Goal: Information Seeking & Learning: Learn about a topic

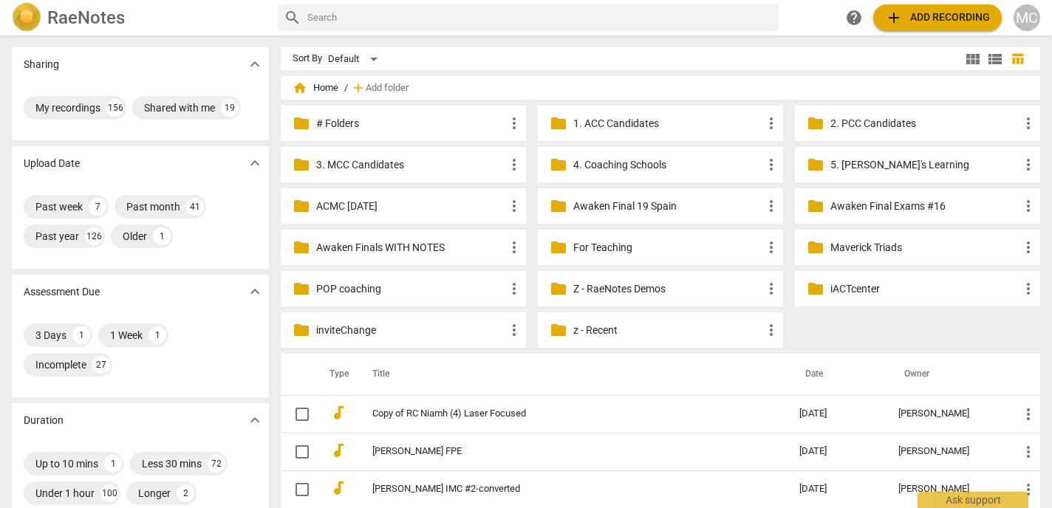
click at [593, 328] on p "z - Recent" at bounding box center [667, 331] width 189 height 16
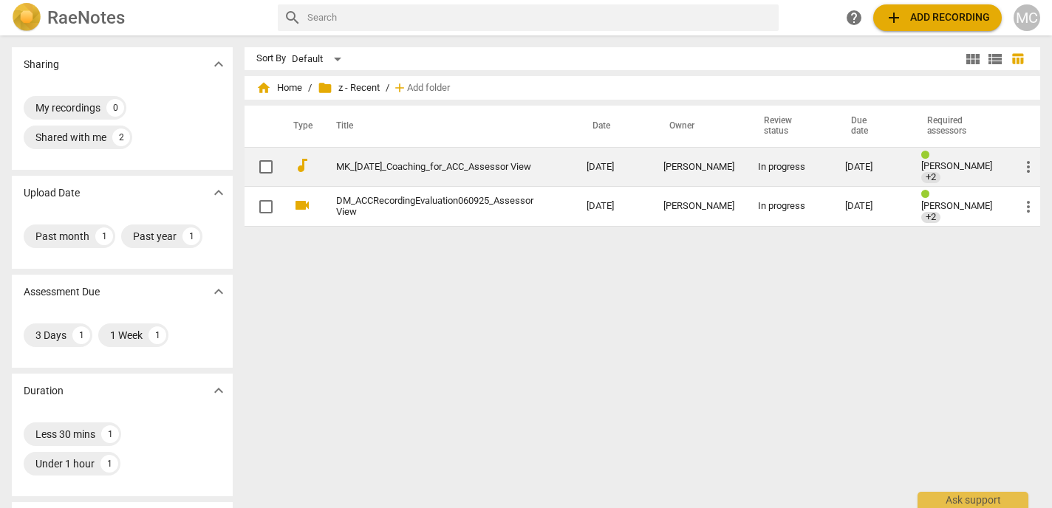
click at [369, 150] on td "MK_[DATE]_Coaching_for_ACC_Assessor View" at bounding box center [446, 167] width 256 height 40
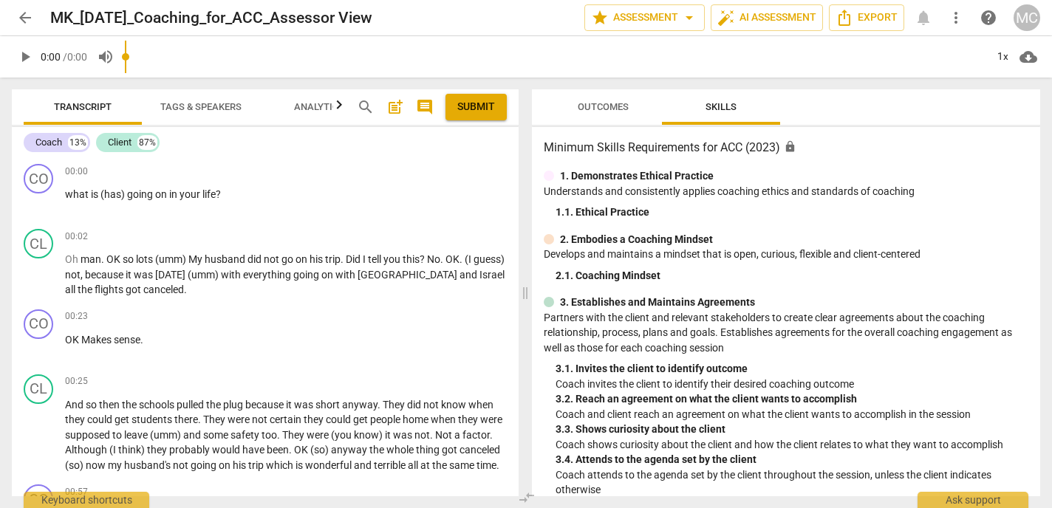
click at [18, 17] on span "arrow_back" at bounding box center [25, 18] width 18 height 18
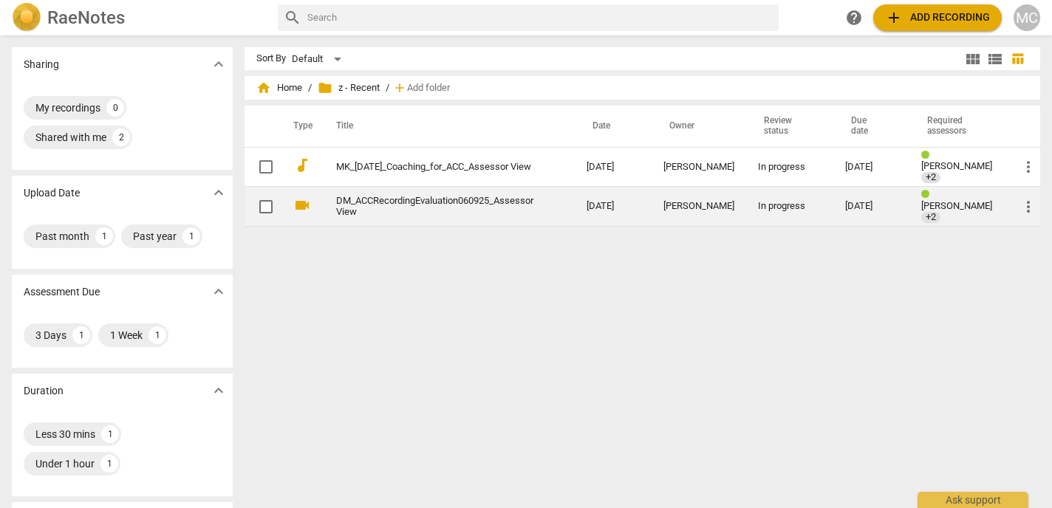
click at [413, 208] on link "DM_ACCRecordingEvaluation060925_Assessor View" at bounding box center [434, 207] width 197 height 22
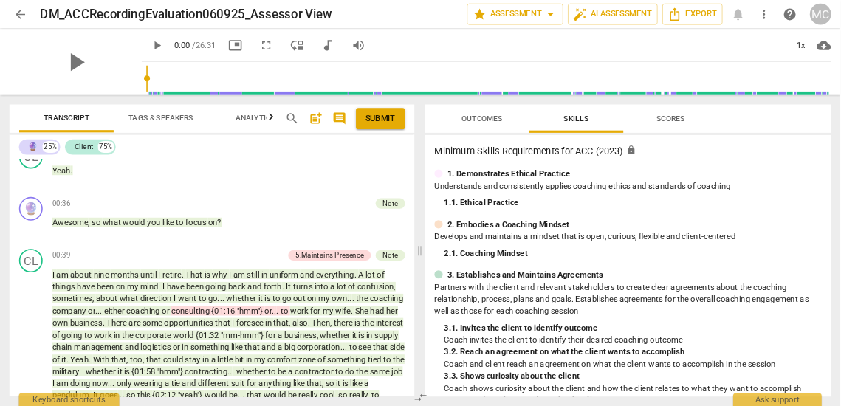
scroll to position [484, 0]
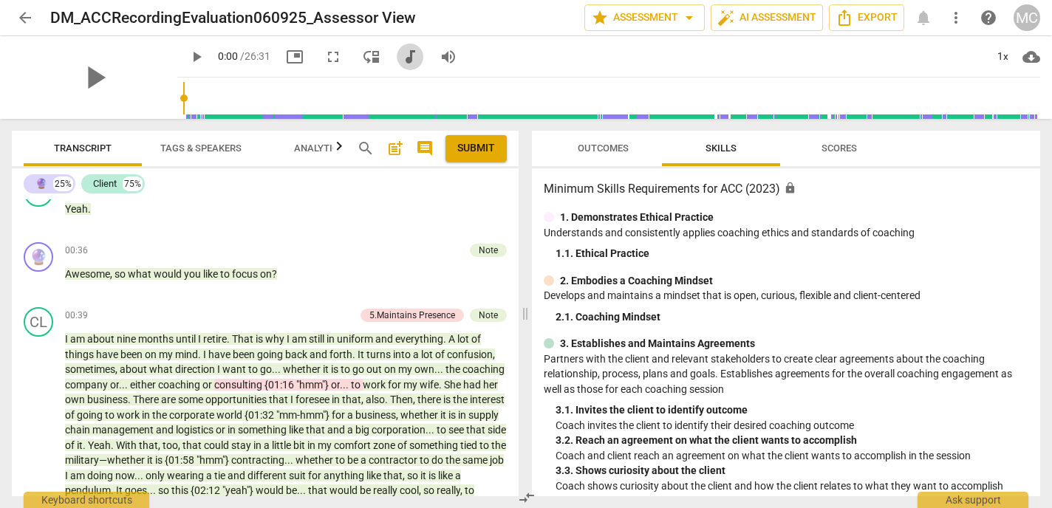
click at [401, 63] on span "audiotrack" at bounding box center [410, 57] width 18 height 18
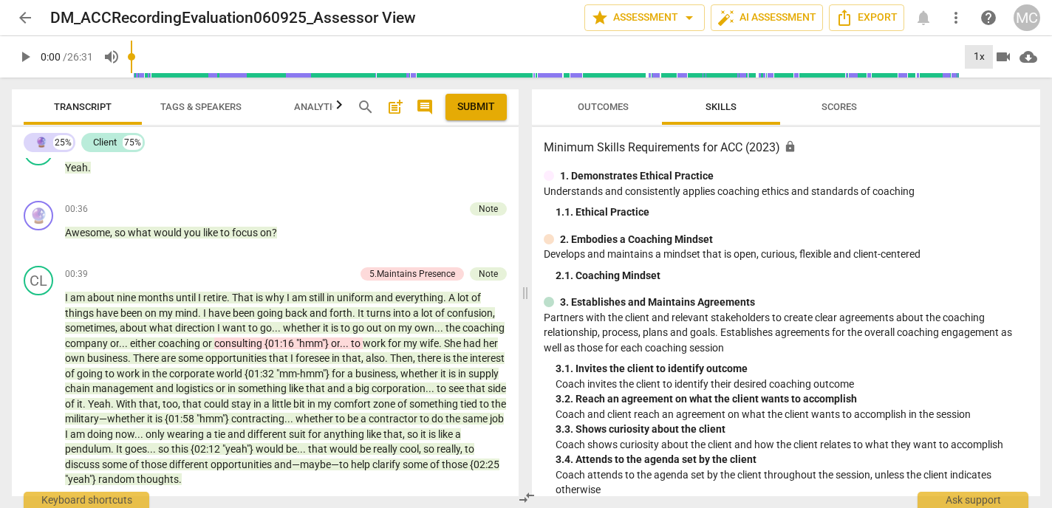
click at [970, 64] on div "1x" at bounding box center [978, 57] width 28 height 24
click at [990, 112] on li "1.25x" at bounding box center [988, 115] width 49 height 28
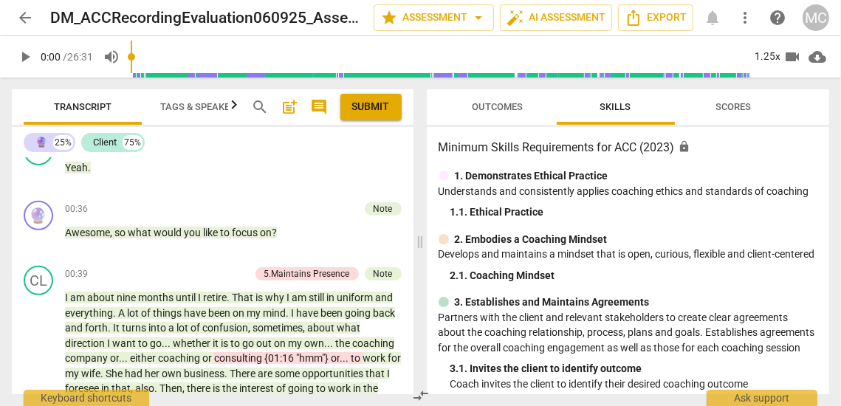
click at [316, 113] on span "comment" at bounding box center [320, 107] width 18 height 18
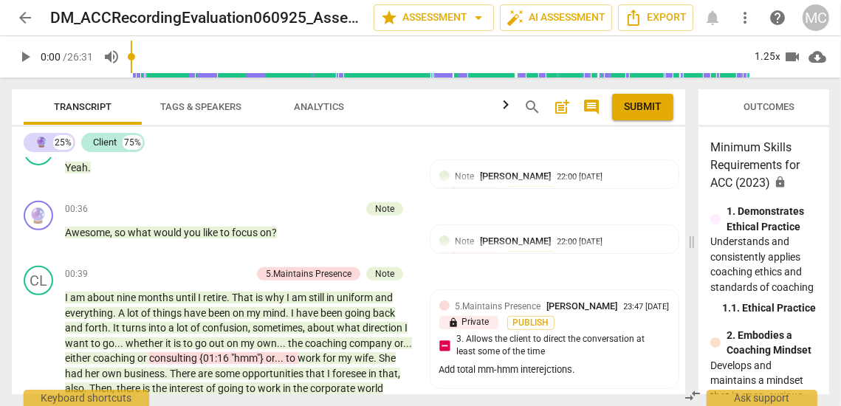
drag, startPoint x: 464, startPoint y: 239, endPoint x: 693, endPoint y: 234, distance: 229.0
click at [693, 234] on span at bounding box center [692, 242] width 9 height 329
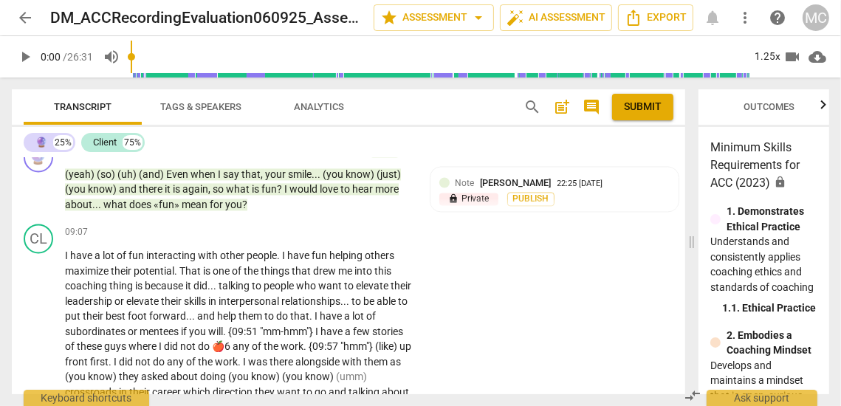
scroll to position [2415, 0]
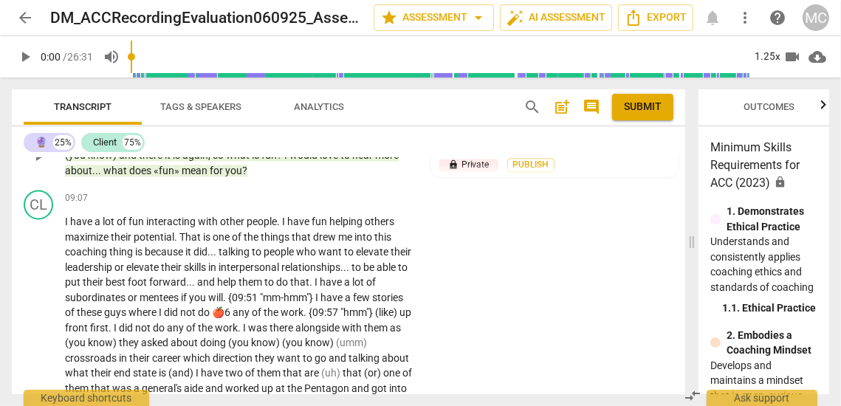
click at [227, 176] on span "you" at bounding box center [233, 171] width 17 height 12
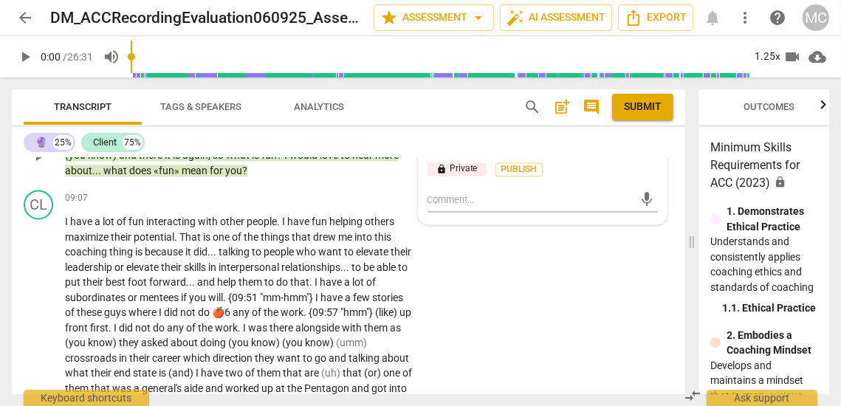
click at [227, 176] on span "you" at bounding box center [233, 171] width 17 height 12
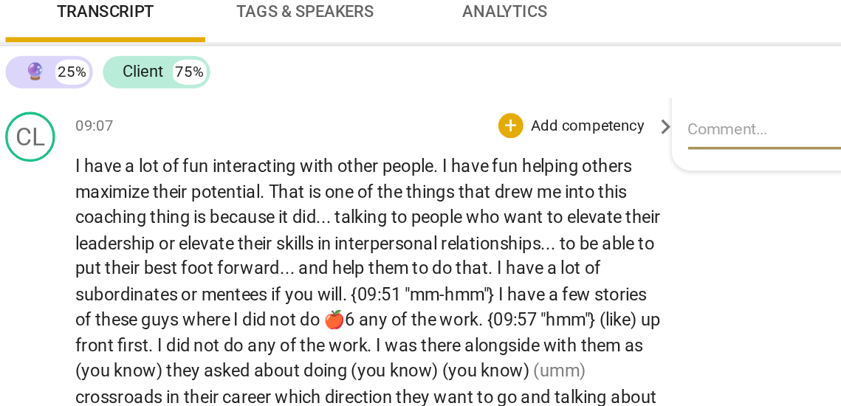
scroll to position [2440, 0]
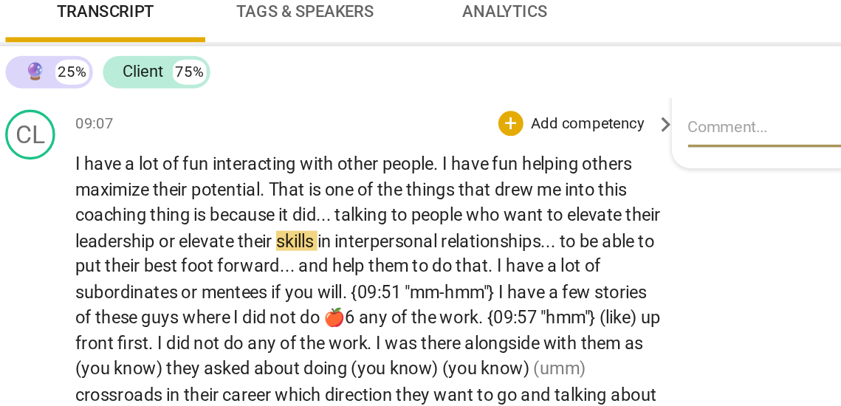
click at [114, 248] on span "leadership" at bounding box center [89, 242] width 49 height 12
type input "577"
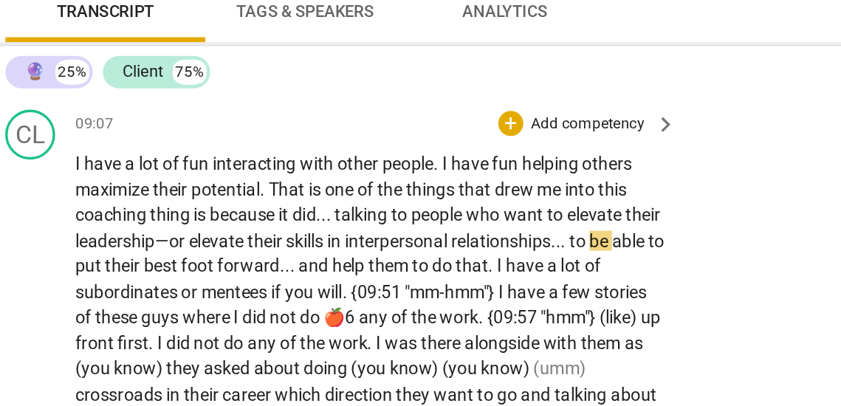
click at [239, 278] on span "{09:51" at bounding box center [244, 273] width 32 height 12
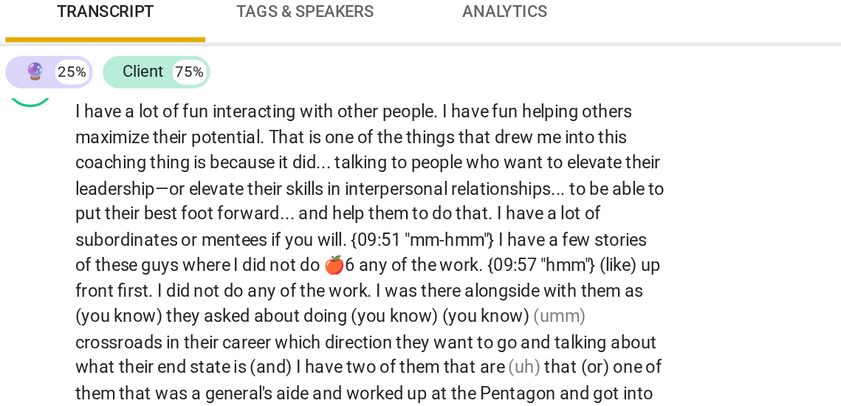
scroll to position [2482, 0]
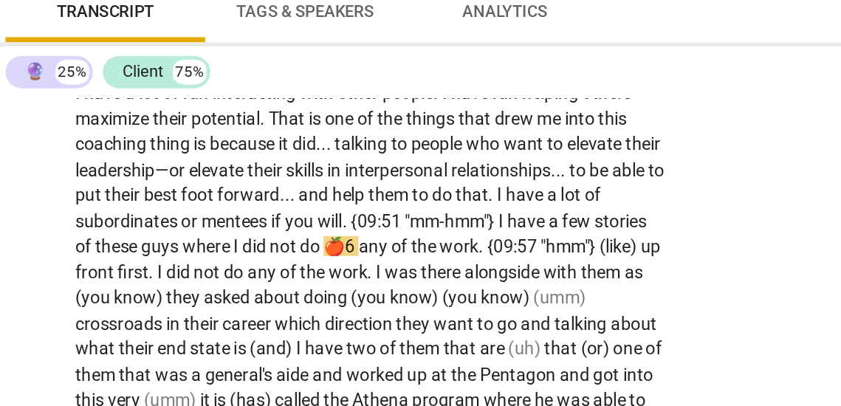
click at [227, 251] on span "🍎6" at bounding box center [222, 245] width 21 height 12
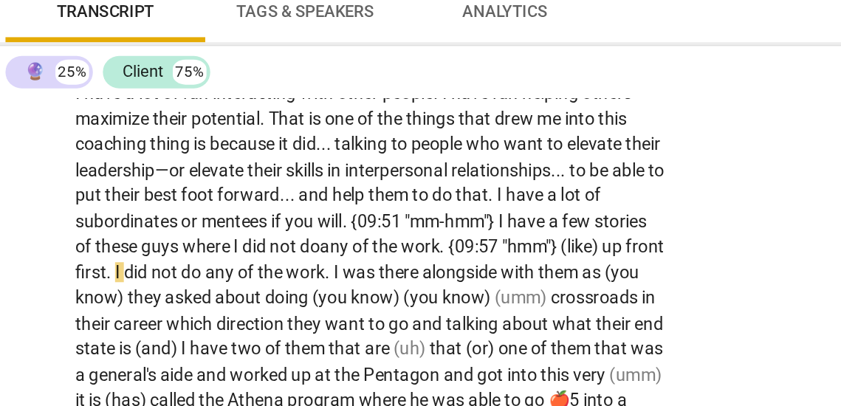
click at [286, 251] on span "." at bounding box center [283, 245] width 5 height 12
click at [382, 251] on span "up" at bounding box center [376, 245] width 14 height 12
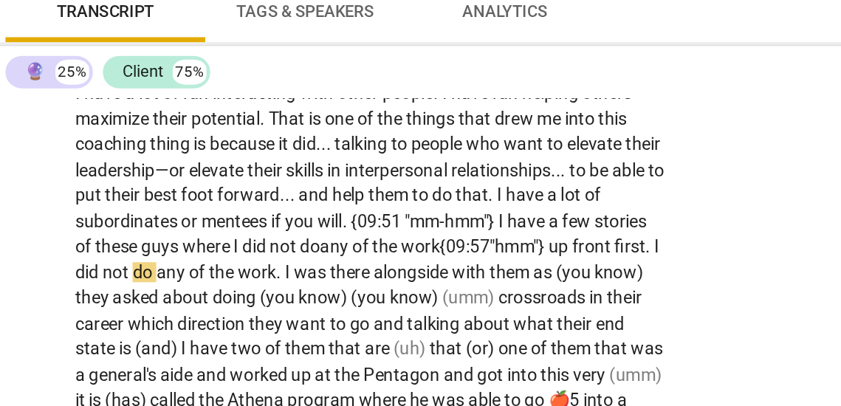
click at [383, 251] on span "front" at bounding box center [371, 245] width 25 height 12
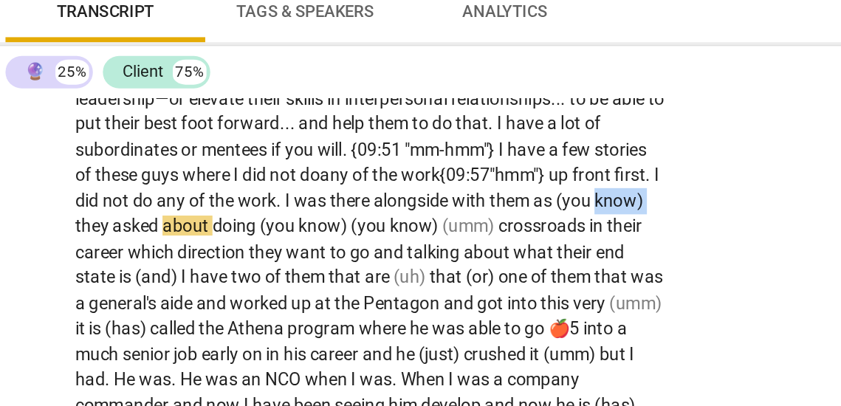
drag, startPoint x: 95, startPoint y: 262, endPoint x: 55, endPoint y: 263, distance: 39.9
click at [55, 263] on div "CL play_arrow pause 09:07 + Add competency keyboard_arrow_right I have a lot of…" at bounding box center [348, 411] width 673 height 672
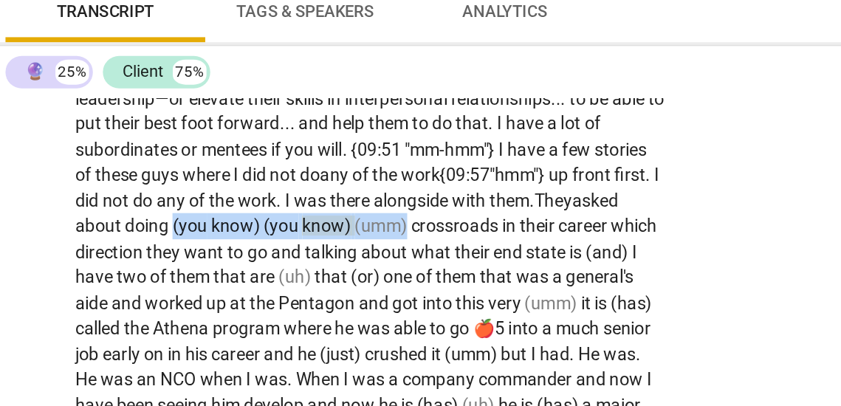
drag, startPoint x: 290, startPoint y: 264, endPoint x: 151, endPoint y: 264, distance: 138.8
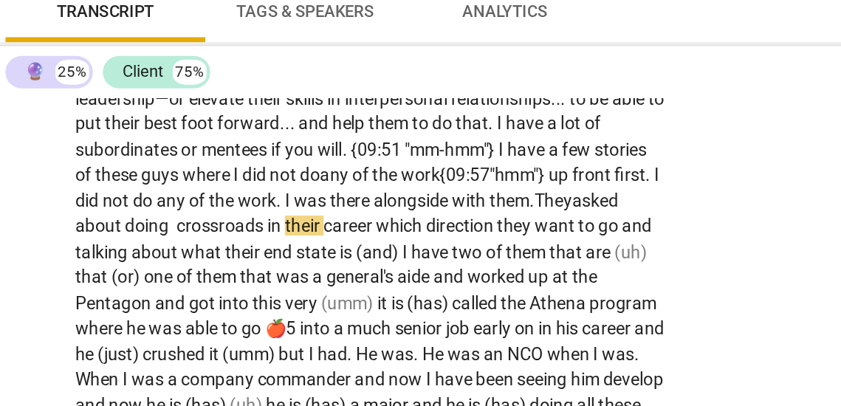
click at [463, 271] on div "CL play_arrow pause 09:07 + Add competency keyboard_arrow_right I have a lot of…" at bounding box center [348, 403] width 673 height 657
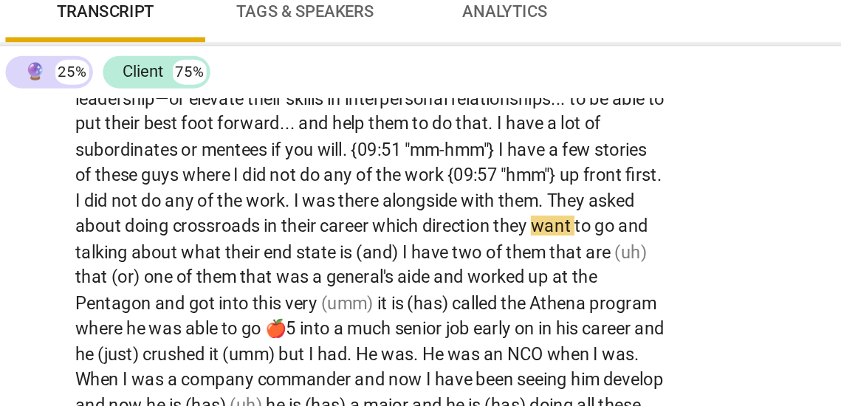
click at [270, 239] on span "which" at bounding box center [256, 233] width 30 height 12
type input "612"
click at [270, 239] on span "which" at bounding box center [255, 233] width 30 height 12
click at [385, 239] on span "and" at bounding box center [394, 233] width 18 height 12
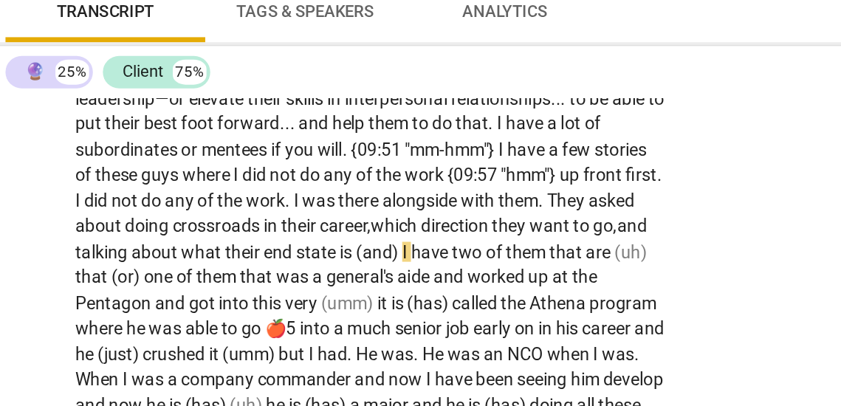
click at [264, 255] on span "I" at bounding box center [260, 249] width 5 height 12
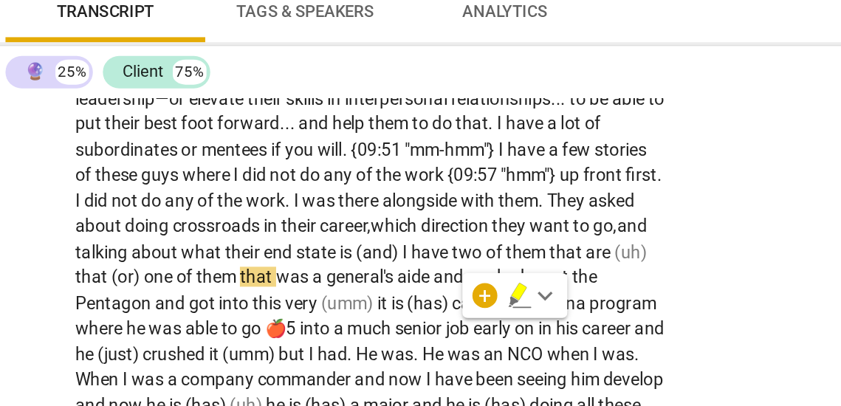
click at [258, 255] on span "(and)" at bounding box center [244, 249] width 27 height 12
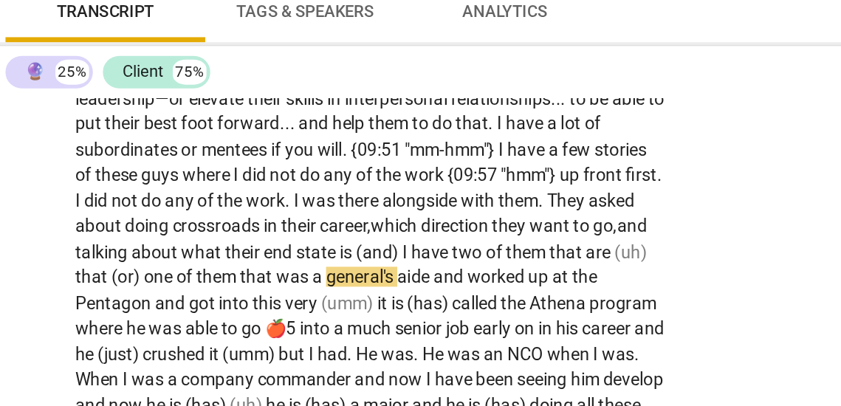
click at [222, 255] on span "state" at bounding box center [209, 249] width 26 height 12
click at [288, 255] on span "have" at bounding box center [276, 249] width 24 height 12
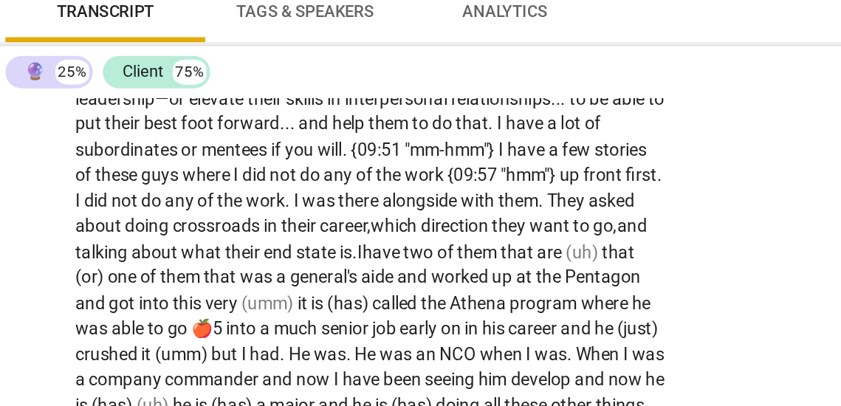
click at [98, 255] on span "talking" at bounding box center [81, 249] width 33 height 12
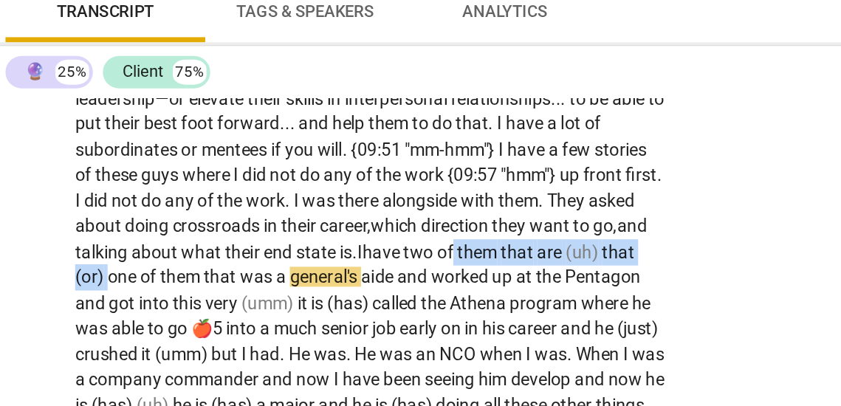
drag, startPoint x: 127, startPoint y: 295, endPoint x: 328, endPoint y: 281, distance: 201.3
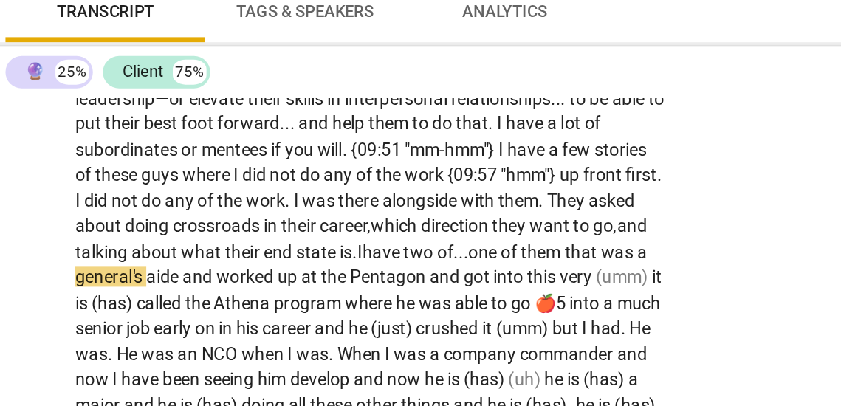
click at [317, 255] on span "one" at bounding box center [307, 249] width 19 height 12
click at [185, 270] on span "worked" at bounding box center [166, 264] width 36 height 12
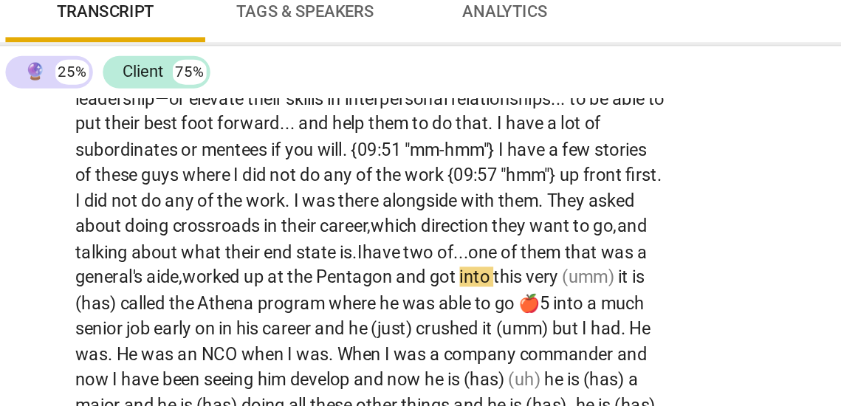
click at [275, 270] on span "and" at bounding box center [265, 264] width 20 height 12
click at [292, 270] on span "got" at bounding box center [284, 264] width 18 height 12
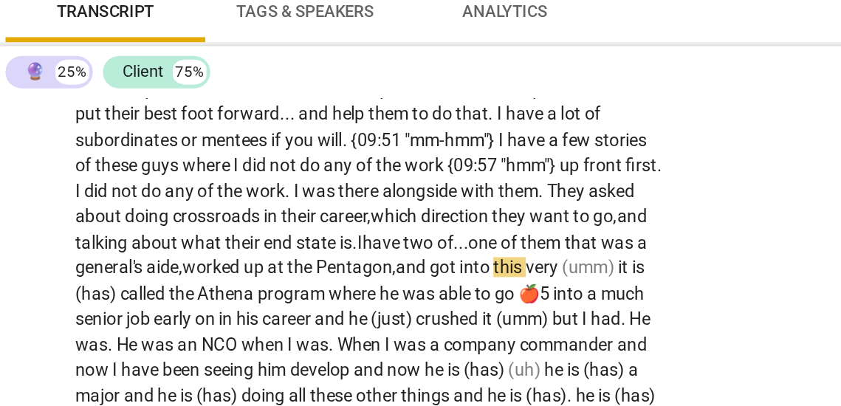
scroll to position [2534, 0]
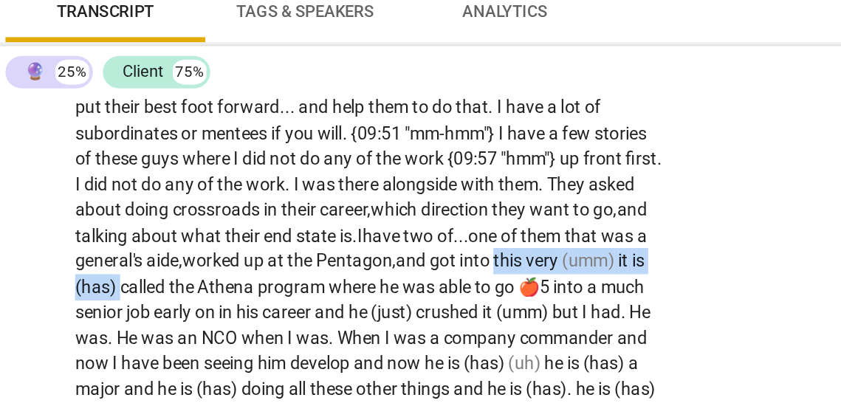
drag, startPoint x: 368, startPoint y: 285, endPoint x: 146, endPoint y: 298, distance: 221.9
click at [146, 298] on p "I have a lot of fun interacting with other people . I have fun helping others m…" at bounding box center [239, 405] width 349 height 621
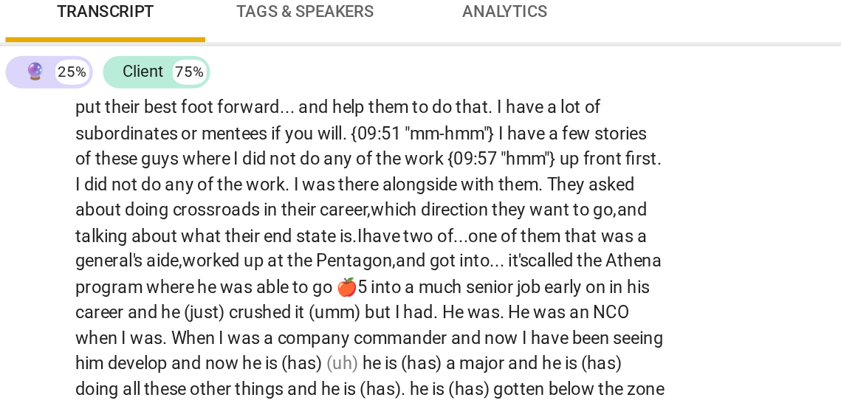
click at [379, 260] on span "Athena" at bounding box center [395, 254] width 33 height 12
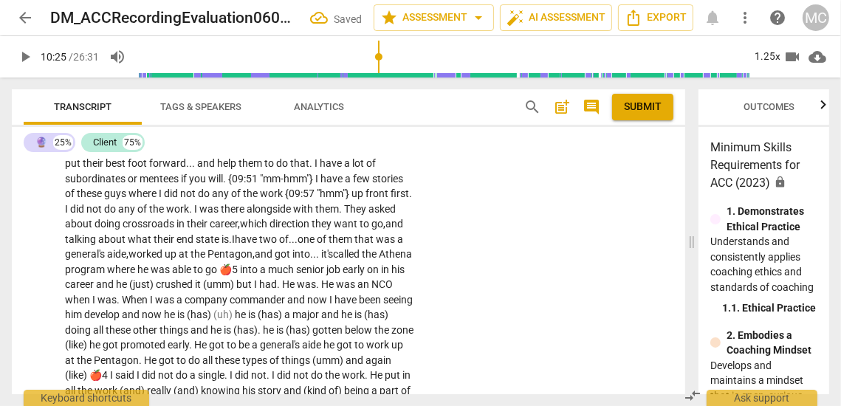
click at [137, 275] on span "where" at bounding box center [122, 270] width 30 height 12
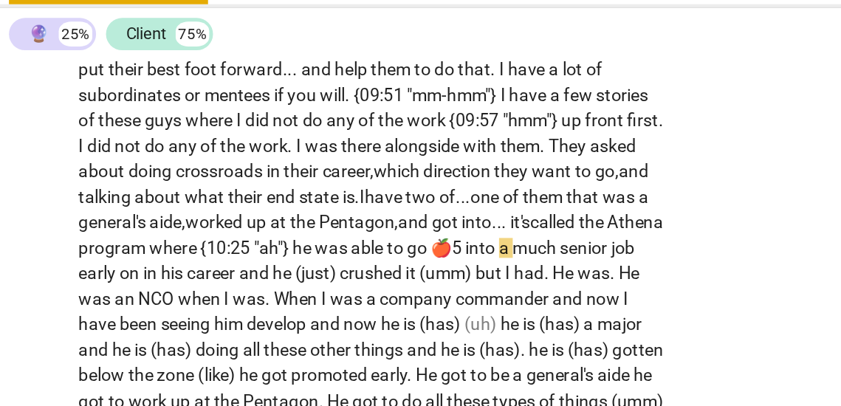
click at [315, 275] on span "into" at bounding box center [305, 270] width 20 height 12
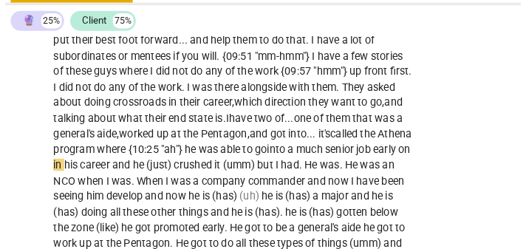
scroll to position [2539, 0]
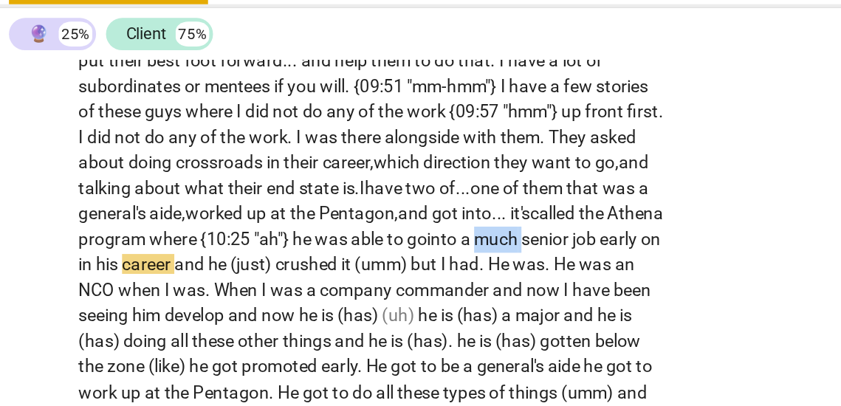
drag, startPoint x: 94, startPoint y: 309, endPoint x: 60, endPoint y: 310, distance: 34.0
click at [60, 310] on div "CL play_arrow pause 09:07 + Add competency keyboard_arrow_right I have a lot of…" at bounding box center [348, 388] width 673 height 657
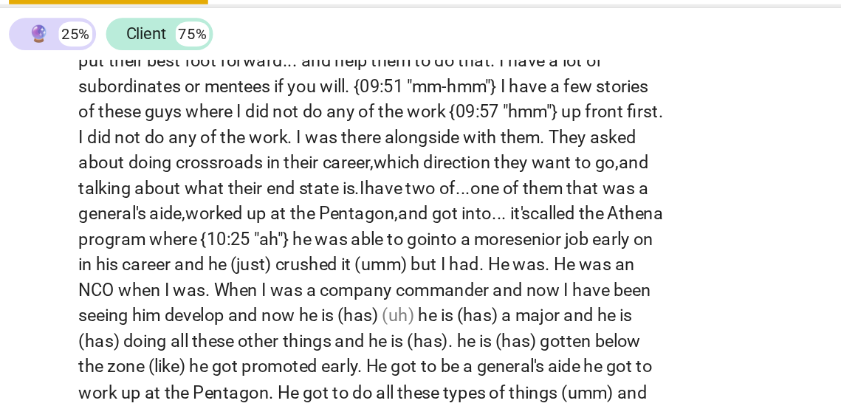
click at [142, 285] on span "and" at bounding box center [132, 279] width 20 height 12
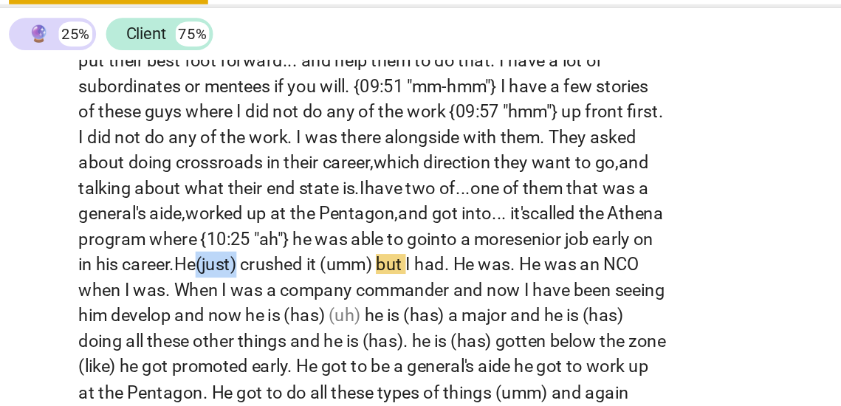
drag, startPoint x: 252, startPoint y: 309, endPoint x: 278, endPoint y: 309, distance: 26.6
click at [278, 309] on p "I have a lot of fun interacting with other people . I have fun helping others m…" at bounding box center [239, 393] width 349 height 606
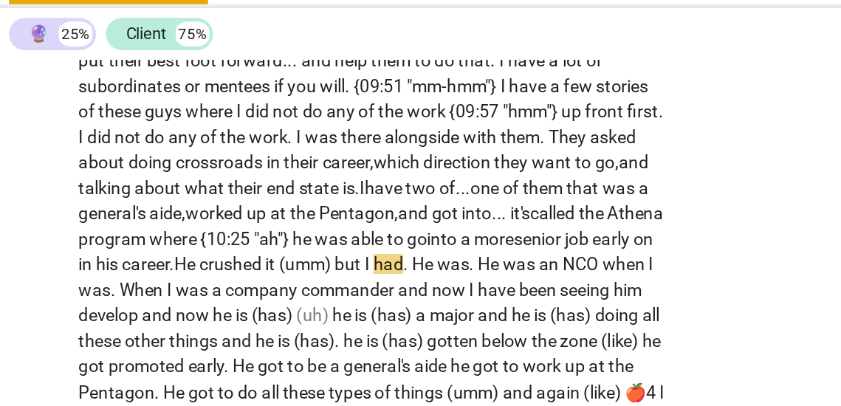
click at [122, 285] on span "career." at bounding box center [106, 279] width 31 height 12
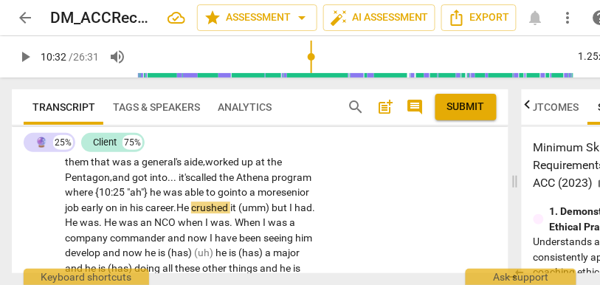
scroll to position [3250, 0]
click at [206, 199] on span "able" at bounding box center [195, 193] width 21 height 12
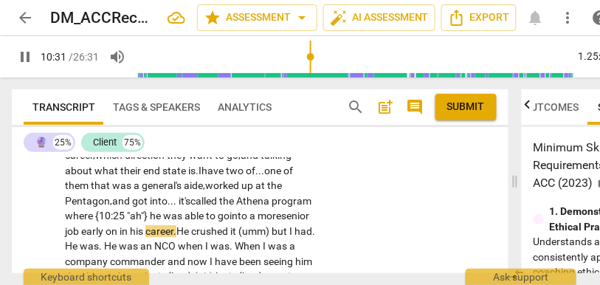
scroll to position [3245, 0]
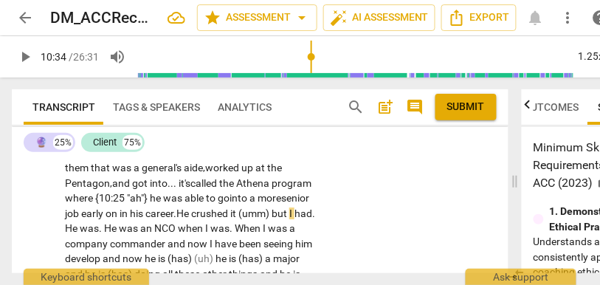
click at [230, 219] on span "crushed" at bounding box center [210, 214] width 39 height 12
click at [241, 219] on span "it." at bounding box center [235, 214] width 11 height 12
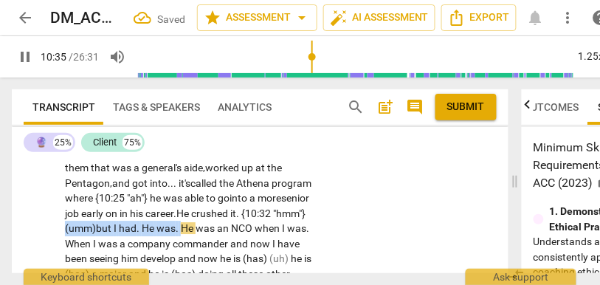
drag, startPoint x: 253, startPoint y: 246, endPoint x: 130, endPoint y: 239, distance: 123.5
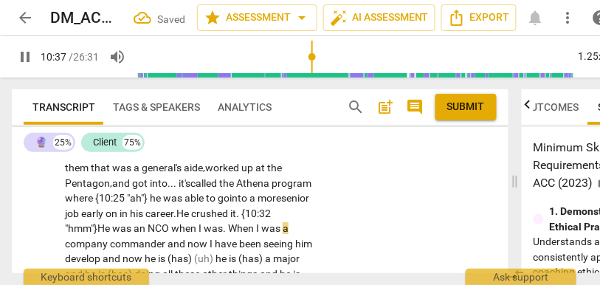
click at [228, 234] on span "." at bounding box center [225, 228] width 5 height 12
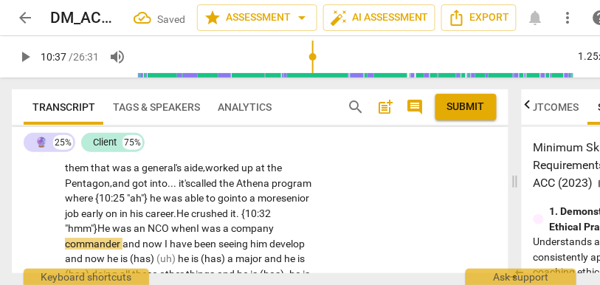
click at [171, 234] on span "NCO" at bounding box center [160, 228] width 24 height 12
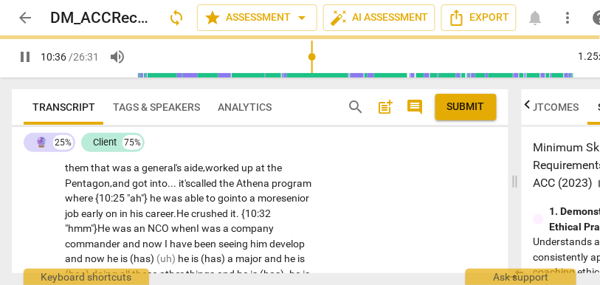
scroll to position [3287, 0]
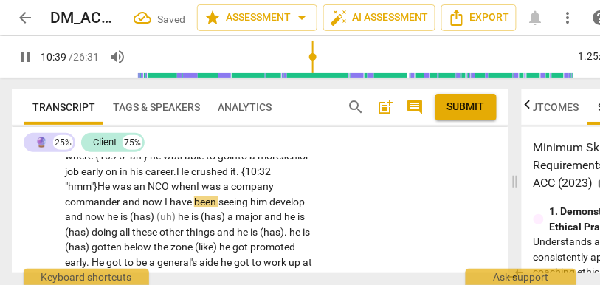
click at [141, 208] on span "and" at bounding box center [133, 202] width 20 height 12
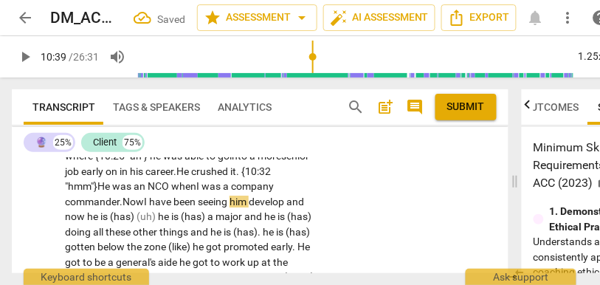
click at [144, 208] on span "Now" at bounding box center [133, 202] width 21 height 12
drag, startPoint x: 293, startPoint y: 213, endPoint x: 338, endPoint y: 213, distance: 45.1
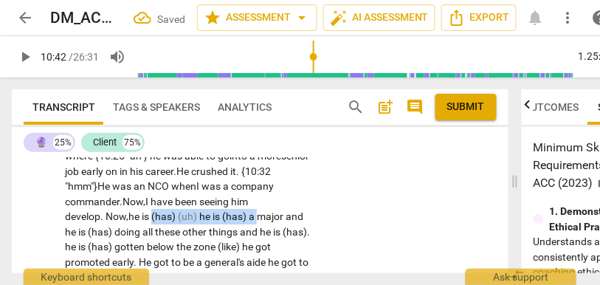
drag, startPoint x: 260, startPoint y: 230, endPoint x: 156, endPoint y: 230, distance: 104.1
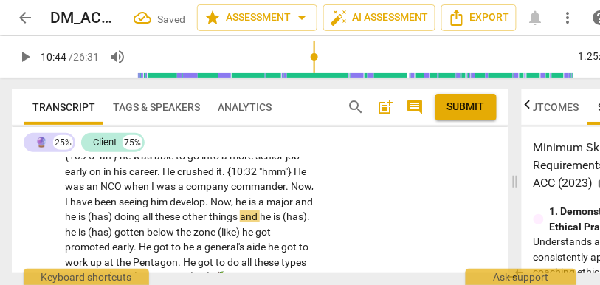
click at [295, 208] on span "and" at bounding box center [304, 202] width 18 height 12
type input "644"
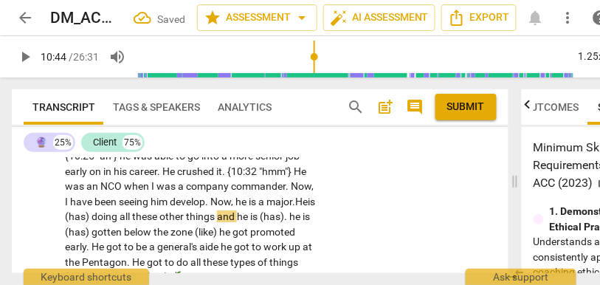
click at [120, 222] on span "doing" at bounding box center [106, 216] width 28 height 12
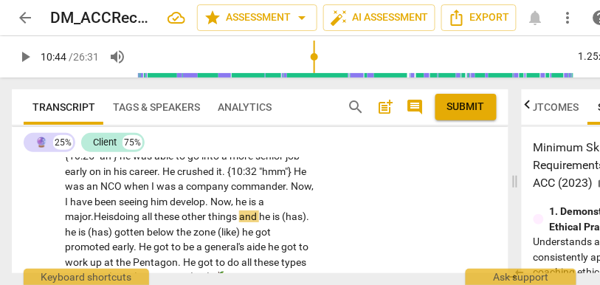
click at [142, 222] on span "doing" at bounding box center [128, 216] width 28 height 12
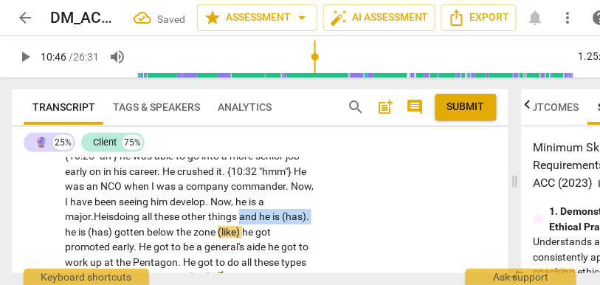
drag, startPoint x: 137, startPoint y: 248, endPoint x: 42, endPoint y: 248, distance: 95.3
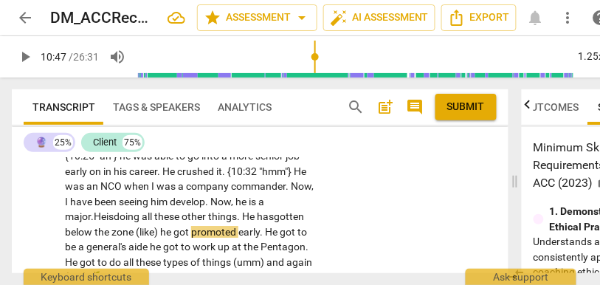
click at [208, 222] on span "things. He has" at bounding box center [241, 216] width 66 height 12
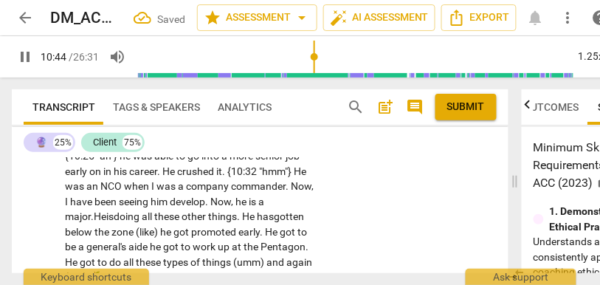
click at [174, 238] on span "he" at bounding box center [166, 232] width 13 height 12
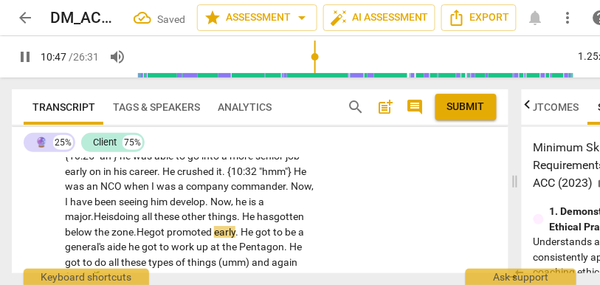
scroll to position [3321, 0]
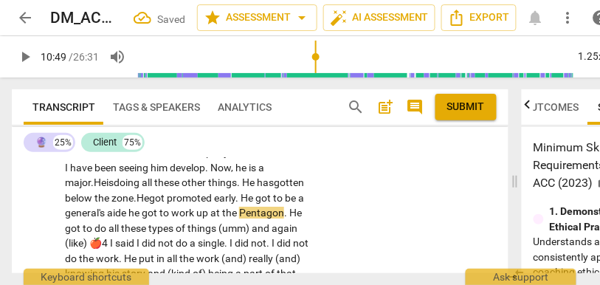
click at [128, 219] on span "aide" at bounding box center [117, 213] width 21 height 12
click at [107, 219] on span "general's" at bounding box center [86, 213] width 42 height 12
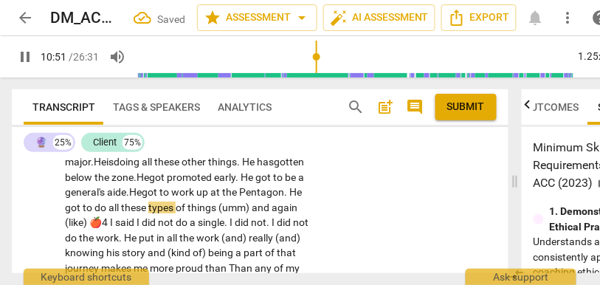
scroll to position [3347, 0]
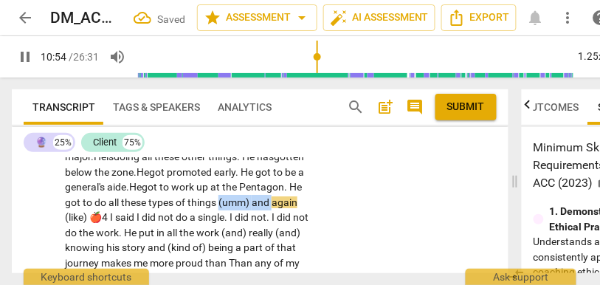
drag, startPoint x: 117, startPoint y: 233, endPoint x: 47, endPoint y: 238, distance: 70.3
click at [47, 238] on div "CL play_arrow pause 09:07 + Add competency keyboard_arrow_right I have a lot of…" at bounding box center [260, 250] width 497 height 869
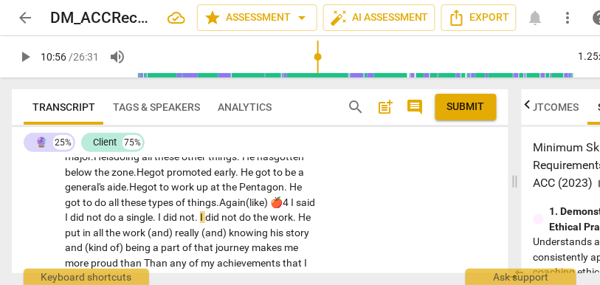
click at [219, 208] on span "Again" at bounding box center [232, 202] width 27 height 12
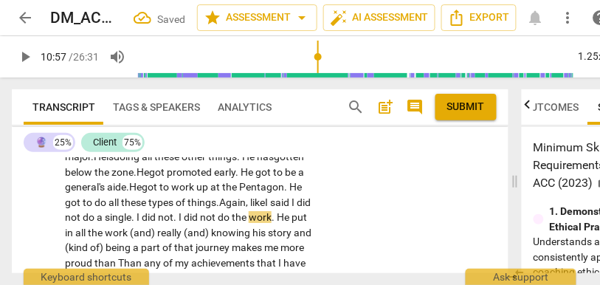
click at [188, 208] on span "things." at bounding box center [204, 202] width 32 height 12
click at [297, 208] on span "did" at bounding box center [304, 202] width 14 height 12
click at [292, 208] on span "I" at bounding box center [294, 202] width 5 height 12
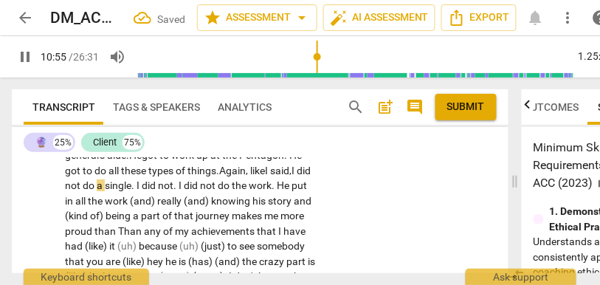
scroll to position [3378, 0]
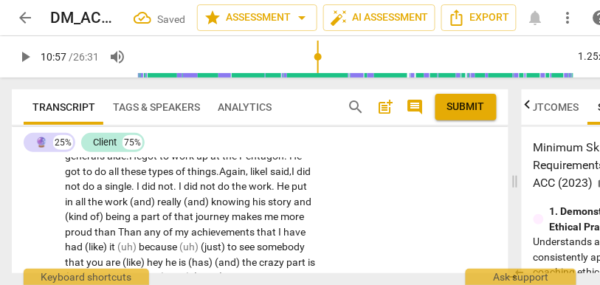
click at [142, 192] on span "I" at bounding box center [139, 186] width 5 height 12
click at [105, 192] on span "a" at bounding box center [101, 186] width 8 height 12
drag, startPoint x: 86, startPoint y: 220, endPoint x: 277, endPoint y: 205, distance: 191.9
click at [277, 205] on p "I have a lot of fun interacting with other people . I have fun helping others m…" at bounding box center [191, 231] width 252 height 833
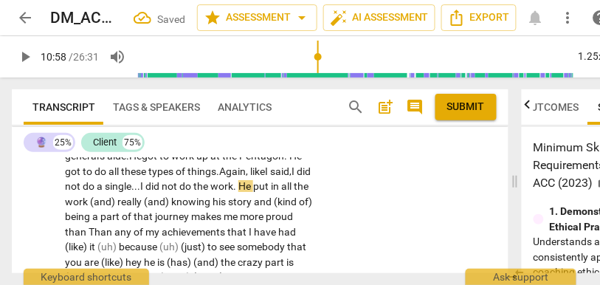
click at [162, 192] on span "did" at bounding box center [153, 186] width 16 height 12
click at [239, 192] on span "He" at bounding box center [246, 186] width 15 height 12
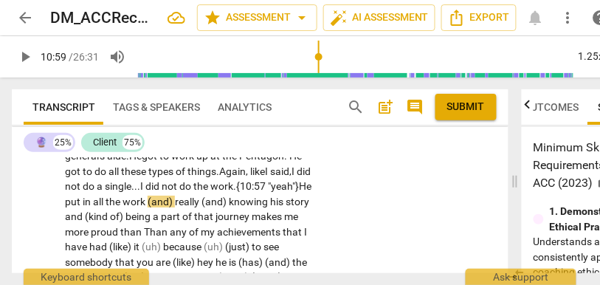
click at [83, 208] on span "put" at bounding box center [74, 202] width 18 height 12
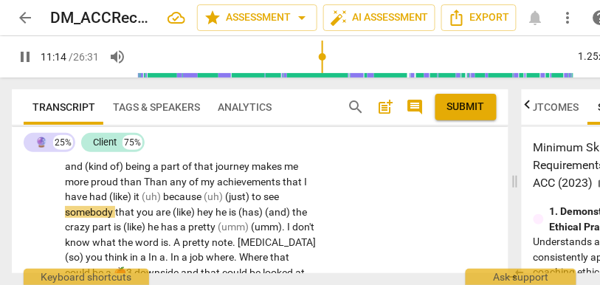
scroll to position [3426, 0]
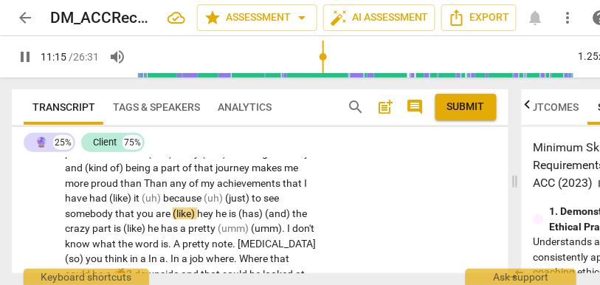
click at [29, 53] on span "pause" at bounding box center [25, 57] width 18 height 18
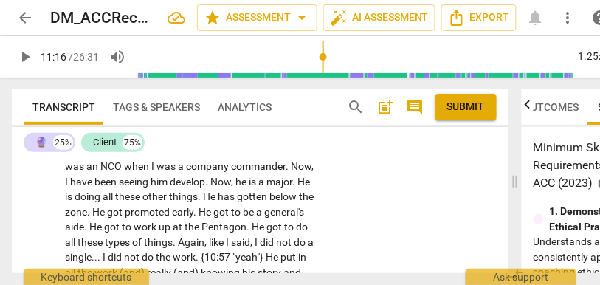
scroll to position [3307, 0]
click at [143, 202] on span "these" at bounding box center [128, 197] width 27 height 12
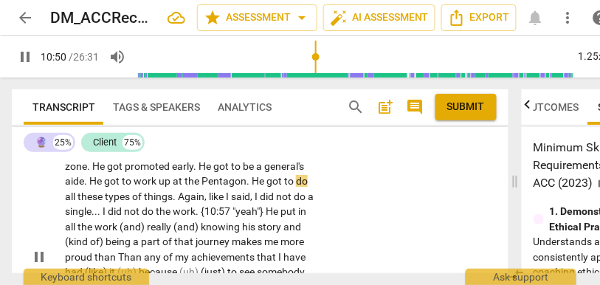
scroll to position [3360, 0]
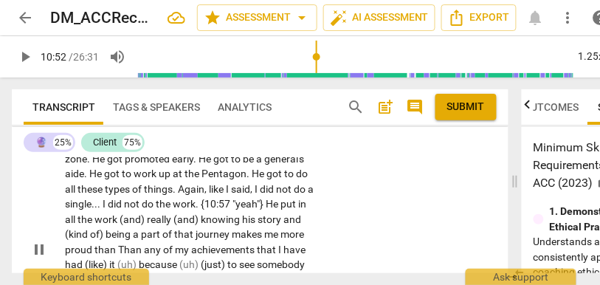
click at [156, 210] on span "do" at bounding box center [149, 204] width 14 height 12
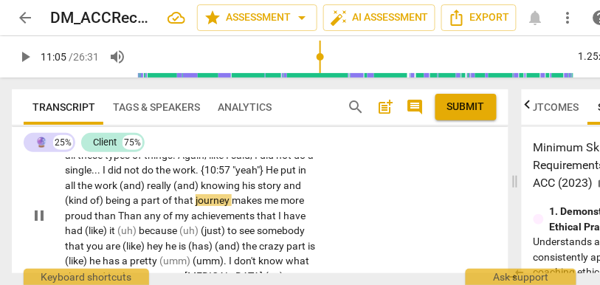
type input "666"
drag, startPoint x: 255, startPoint y: 199, endPoint x: 92, endPoint y: 215, distance: 164.0
click at [92, 215] on p "I have a lot of fun interacting with other people . I have fun helping others m…" at bounding box center [191, 215] width 252 height 833
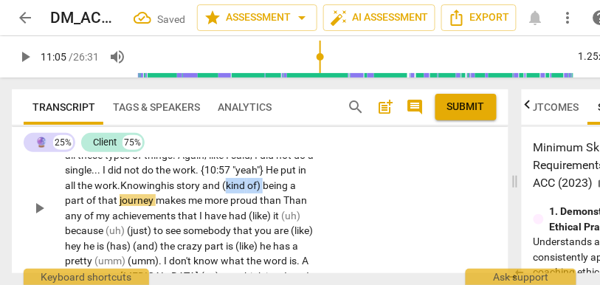
drag, startPoint x: 170, startPoint y: 214, endPoint x: 129, endPoint y: 214, distance: 40.6
click at [129, 214] on p "I have a lot of fun interacting with other people . I have fun helping others m…" at bounding box center [191, 207] width 252 height 817
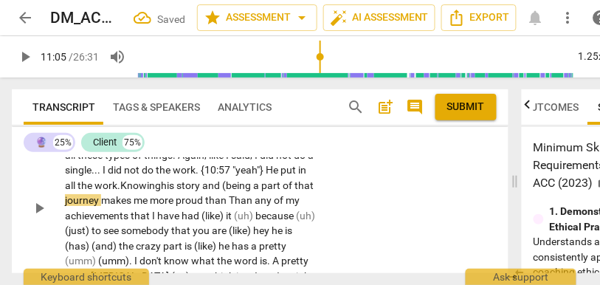
click at [134, 206] on span "makes" at bounding box center [117, 200] width 32 height 12
click at [140, 206] on span "makes" at bounding box center [123, 200] width 32 height 12
click at [182, 206] on span "proud" at bounding box center [197, 200] width 30 height 12
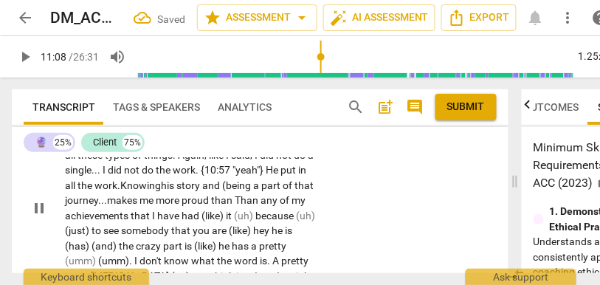
click at [211, 206] on span "than" at bounding box center [223, 200] width 24 height 12
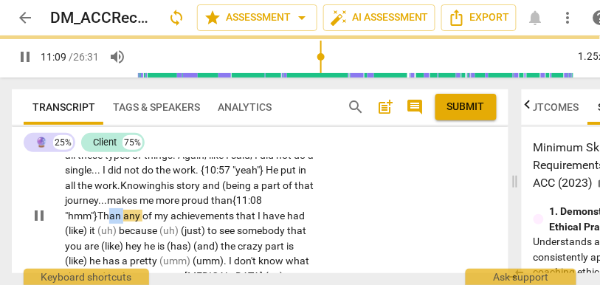
drag, startPoint x: 239, startPoint y: 228, endPoint x: 217, endPoint y: 229, distance: 22.2
click at [217, 229] on p "I have a lot of fun interacting with other people . I have fun helping others m…" at bounding box center [191, 215] width 252 height 833
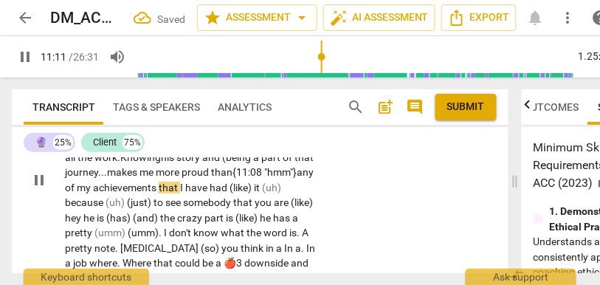
scroll to position [3434, 0]
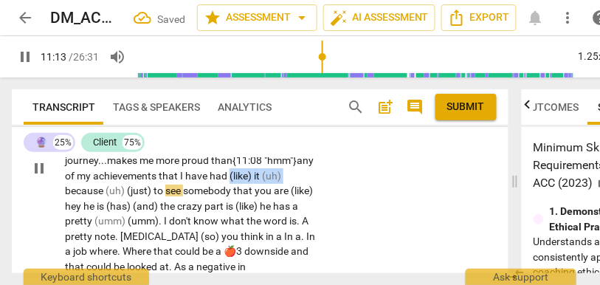
drag, startPoint x: 257, startPoint y: 205, endPoint x: 201, endPoint y: 203, distance: 56.1
click at [201, 203] on p "I have a lot of fun interacting with other people . I have fun helping others m…" at bounding box center [191, 167] width 252 height 817
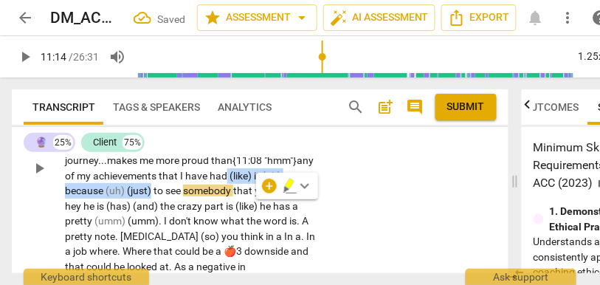
drag, startPoint x: 111, startPoint y: 223, endPoint x: 198, endPoint y: 206, distance: 88.8
click at [198, 206] on p "I have a lot of fun interacting with other people . I have fun helping others m…" at bounding box center [191, 167] width 252 height 817
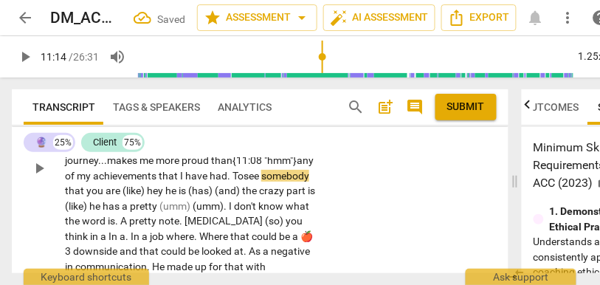
click at [385, 209] on div "CL play_arrow pause 09:07 + Add competency keyboard_arrow_right I have a lot of…" at bounding box center [260, 156] width 497 height 854
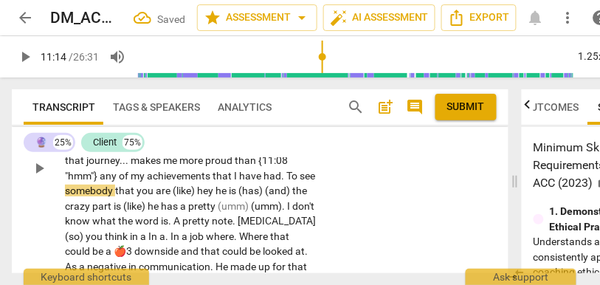
click at [115, 196] on span "somebody" at bounding box center [90, 191] width 50 height 12
click at [137, 196] on span "that" at bounding box center [125, 191] width 21 height 12
type input "675"
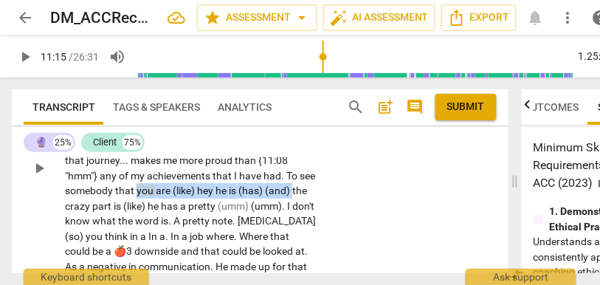
drag, startPoint x: 223, startPoint y: 220, endPoint x: 29, endPoint y: 224, distance: 194.3
click at [29, 224] on div "CL play_arrow pause 09:07 + Add competency keyboard_arrow_right I have a lot of…" at bounding box center [260, 156] width 497 height 854
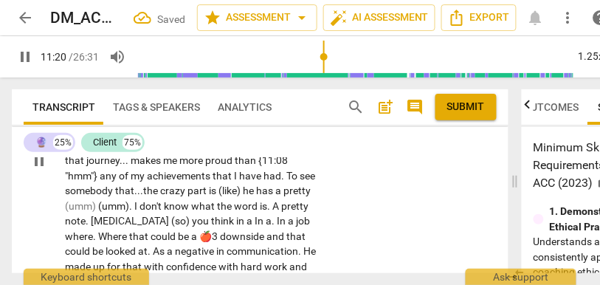
click at [243, 196] on span "he" at bounding box center [249, 191] width 13 height 12
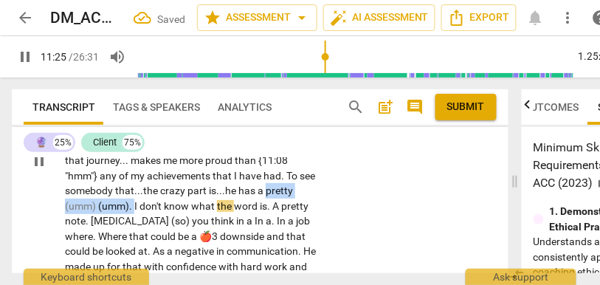
drag, startPoint x: 221, startPoint y: 222, endPoint x: 101, endPoint y: 238, distance: 120.7
click at [101, 238] on p "I have a lot of fun interacting with other people . I have fun helping others m…" at bounding box center [191, 160] width 252 height 803
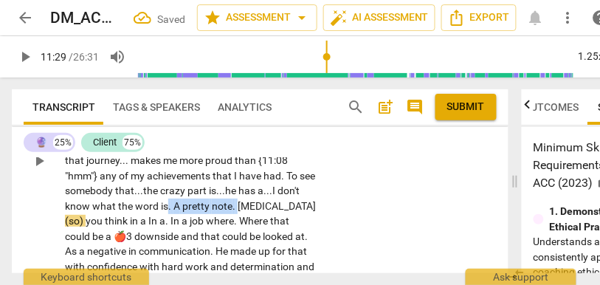
drag, startPoint x: 185, startPoint y: 233, endPoint x: 113, endPoint y: 232, distance: 71.6
click at [113, 232] on p "I have a lot of fun interacting with other people . I have fun helping others m…" at bounding box center [191, 160] width 252 height 803
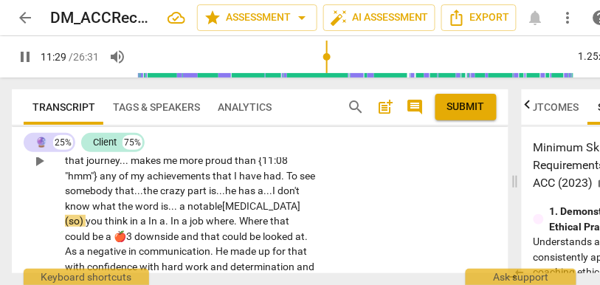
click at [313, 223] on div "I have a lot of fun interacting with other people . I have fun helping others m…" at bounding box center [195, 160] width 261 height 803
click at [356, 221] on div "CL play_arrow pause 09:07 + Add competency keyboard_arrow_right I have a lot of…" at bounding box center [260, 148] width 497 height 839
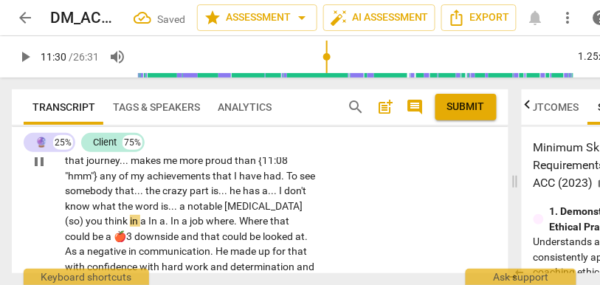
click at [224, 212] on span "[MEDICAL_DATA]" at bounding box center [263, 206] width 78 height 12
type input "689"
click at [224, 212] on span "[MEDICAL_DATA]" at bounding box center [263, 206] width 78 height 12
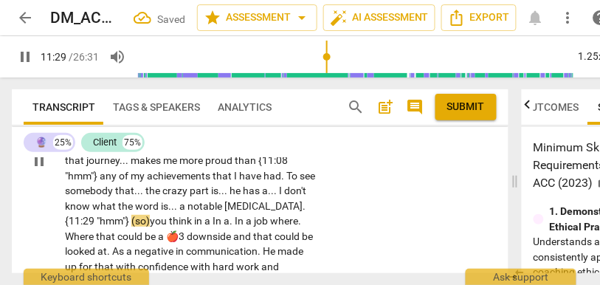
scroll to position [3471, 0]
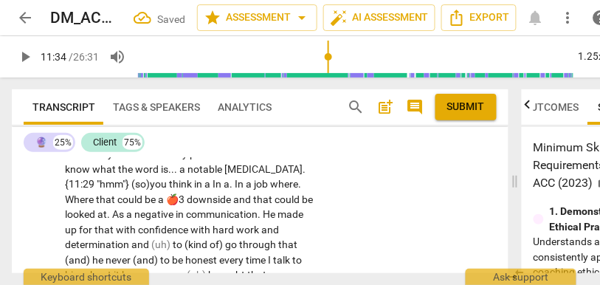
click at [210, 191] on span "[MEDICAL_DATA]. {11:29 "hmm"}" at bounding box center [185, 176] width 241 height 27
click at [270, 191] on span "[MEDICAL_DATA], {11:29 "hmm"}" at bounding box center [185, 176] width 240 height 27
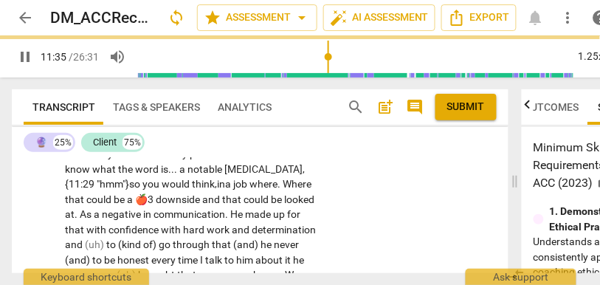
click at [278, 190] on span "." at bounding box center [280, 184] width 5 height 12
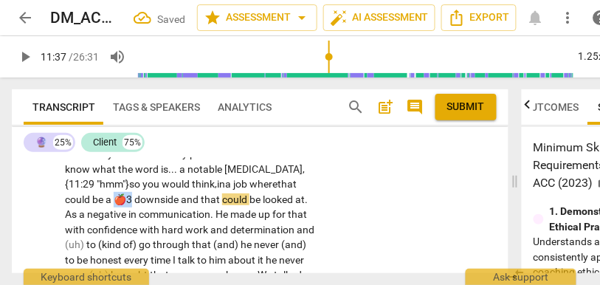
drag, startPoint x: 261, startPoint y: 216, endPoint x: 288, endPoint y: 216, distance: 26.6
click at [287, 216] on p "I have a lot of fun interacting with other people . I have fun helping others m…" at bounding box center [191, 123] width 252 height 803
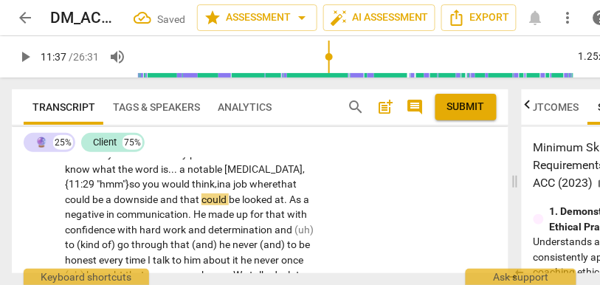
click at [342, 200] on div "CL play_arrow pause 09:07 + Add competency keyboard_arrow_right I have a lot of…" at bounding box center [260, 111] width 497 height 839
click at [240, 190] on span "job" at bounding box center [248, 184] width 16 height 12
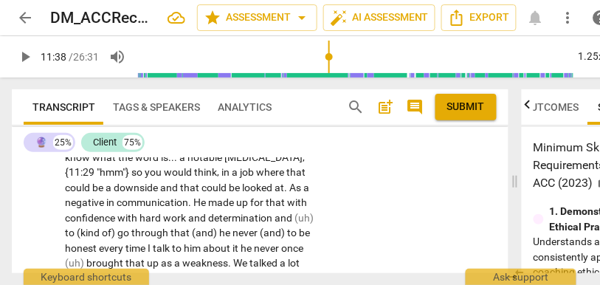
click at [160, 193] on span "downside" at bounding box center [137, 188] width 47 height 12
click at [229, 193] on span "be" at bounding box center [235, 188] width 13 height 12
type input "698"
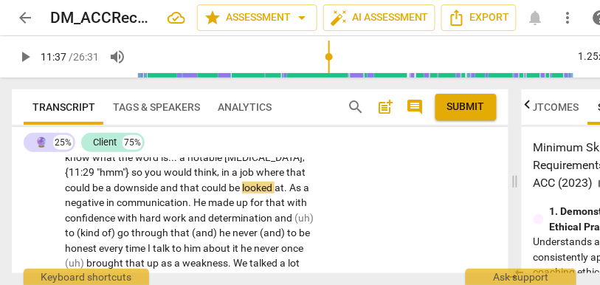
click at [242, 193] on span "looked" at bounding box center [258, 188] width 32 height 12
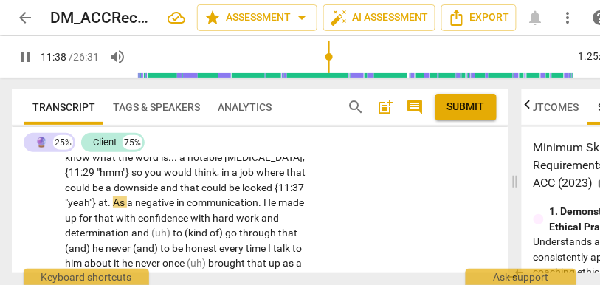
click at [384, 205] on div "CL play_arrow pause 09:07 + Add competency keyboard_arrow_right I have a lot of…" at bounding box center [260, 99] width 497 height 839
click at [149, 224] on p "I have a lot of fun interacting with other people . I have fun helping others m…" at bounding box center [191, 112] width 252 height 803
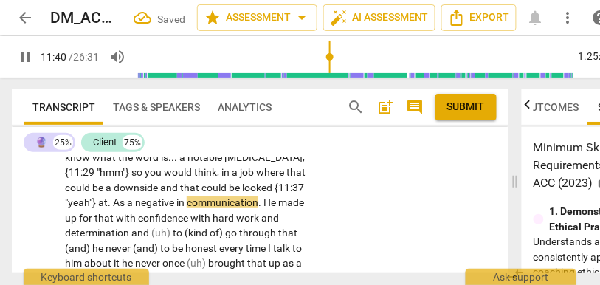
click at [242, 193] on span "looked" at bounding box center [258, 188] width 32 height 12
type input "700"
click at [127, 208] on span "As" at bounding box center [120, 202] width 14 height 12
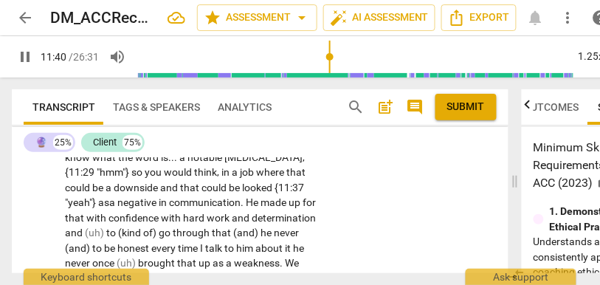
click at [343, 216] on div "CL play_arrow pause 09:07 + Add competency keyboard_arrow_right I have a lot of…" at bounding box center [260, 99] width 497 height 839
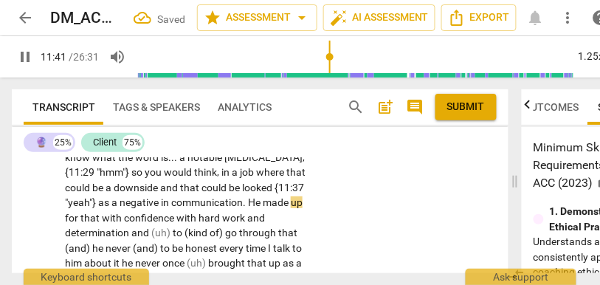
scroll to position [3530, 0]
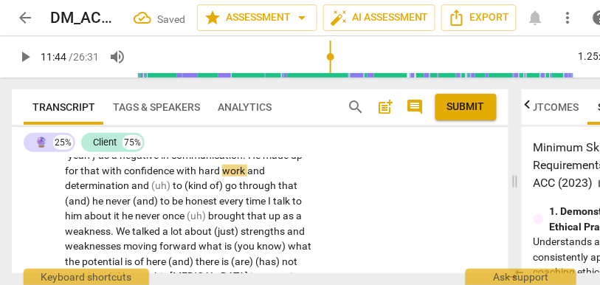
click at [80, 176] on span "for" at bounding box center [73, 171] width 16 height 12
click at [199, 176] on span "hard" at bounding box center [211, 171] width 24 height 12
type input "703"
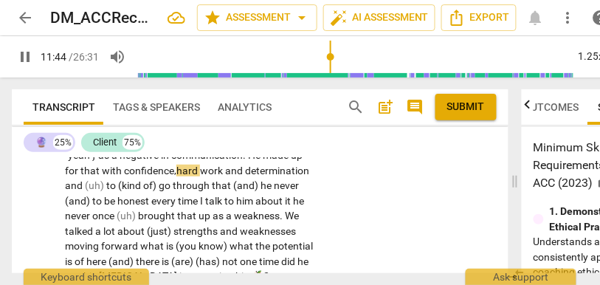
click at [225, 176] on span "and" at bounding box center [235, 171] width 20 height 12
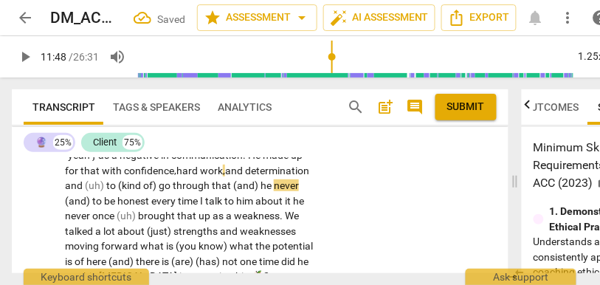
click at [106, 191] on span "(uh)" at bounding box center [95, 185] width 21 height 12
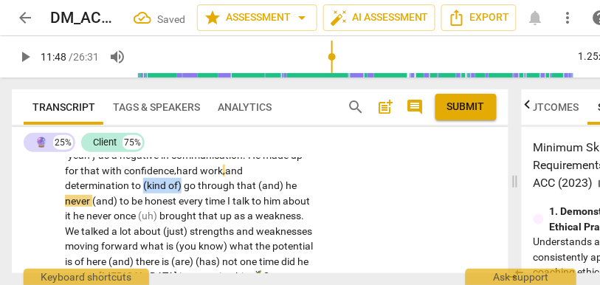
drag, startPoint x: 267, startPoint y: 199, endPoint x: 326, endPoint y: 197, distance: 58.4
click at [326, 197] on div "CL play_arrow pause 09:07 + Add competency keyboard_arrow_right I have a lot of…" at bounding box center [260, 52] width 497 height 839
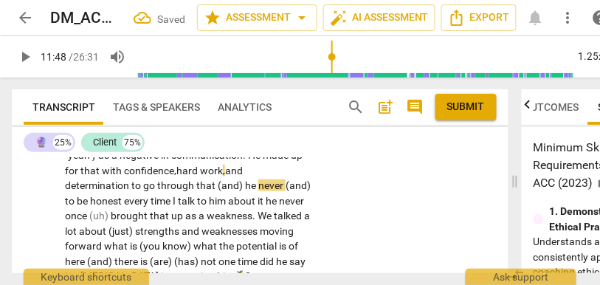
click at [334, 196] on div "CL play_arrow pause 09:07 + Add competency keyboard_arrow_right I have a lot of…" at bounding box center [260, 52] width 497 height 839
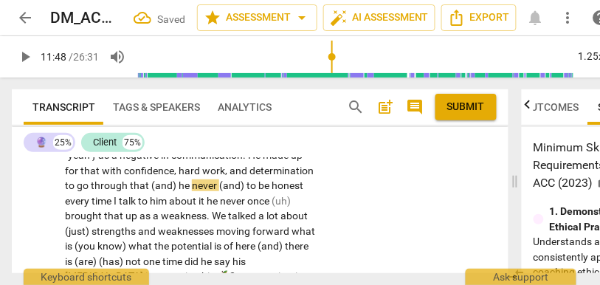
click at [365, 181] on div "CL play_arrow pause 09:07 + Add competency keyboard_arrow_right I have a lot of…" at bounding box center [260, 44] width 497 height 823
click at [77, 191] on span "to" at bounding box center [71, 185] width 12 height 12
click at [151, 191] on span "(and)" at bounding box center [164, 185] width 27 height 12
type input "709"
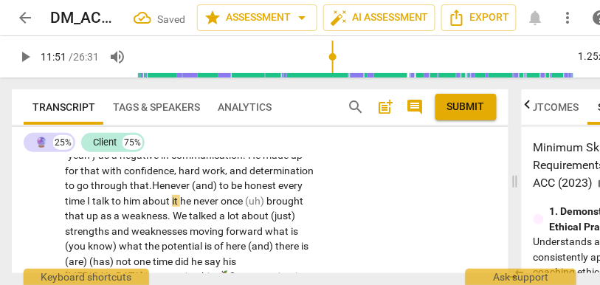
click at [91, 191] on span "through" at bounding box center [110, 185] width 39 height 12
click at [224, 193] on p "I have a lot of fun interacting with other people . I have fun helping others m…" at bounding box center [191, 56] width 252 height 787
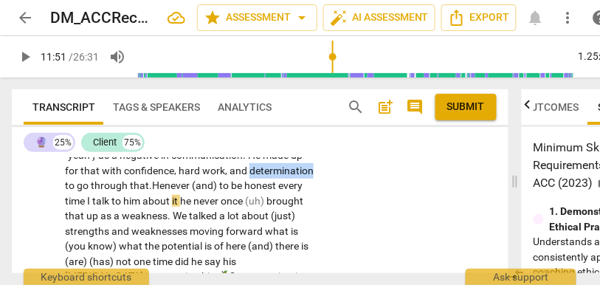
click at [224, 193] on p "I have a lot of fun interacting with other people . I have fun helping others m…" at bounding box center [191, 56] width 252 height 787
click at [214, 207] on p "I have a lot of fun interacting with other people . I have fun helping others m…" at bounding box center [191, 56] width 252 height 787
click at [250, 176] on span "determination" at bounding box center [282, 171] width 64 height 12
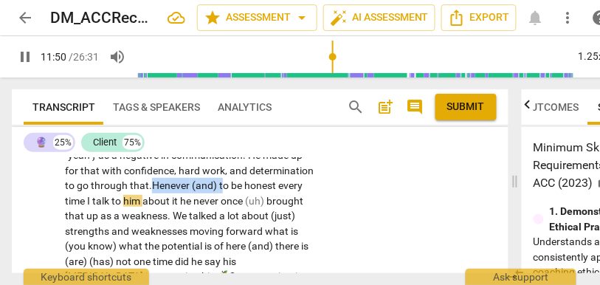
drag, startPoint x: 186, startPoint y: 215, endPoint x: 126, endPoint y: 213, distance: 60.6
click at [126, 213] on p "I have a lot of fun interacting with other people . I have fun helping others m…" at bounding box center [191, 56] width 252 height 787
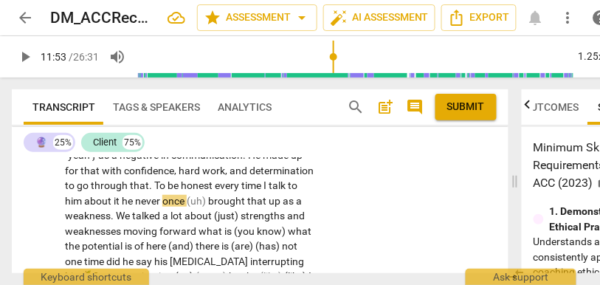
click at [264, 191] on span "I" at bounding box center [266, 185] width 5 height 12
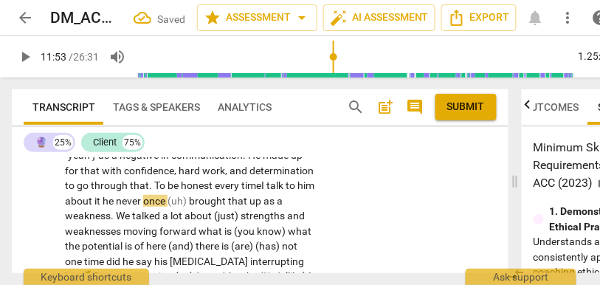
click at [215, 191] on span "every" at bounding box center [228, 185] width 27 height 12
click at [103, 207] on span "he" at bounding box center [109, 201] width 13 height 12
click at [193, 207] on span "brought" at bounding box center [208, 201] width 39 height 12
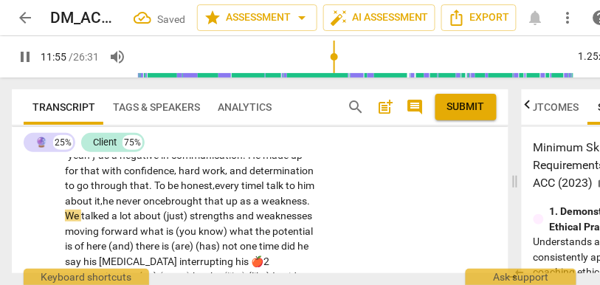
scroll to position [3583, 0]
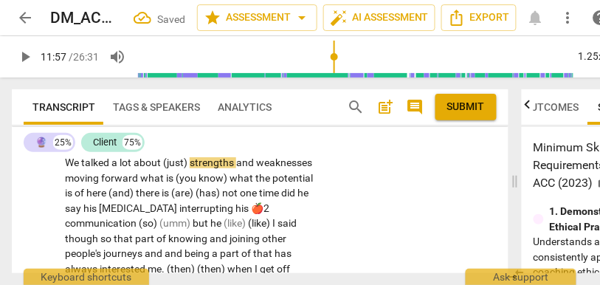
click at [236, 168] on span "strengths" at bounding box center [213, 163] width 47 height 12
click at [230, 168] on span "weaknesses" at bounding box center [258, 163] width 56 height 12
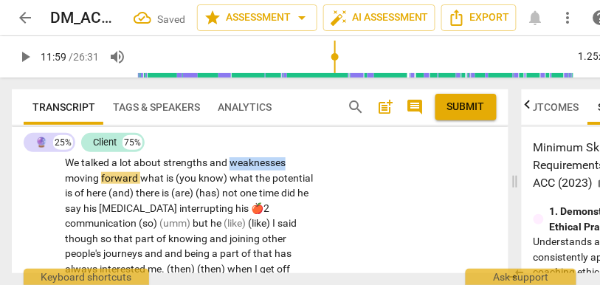
click at [230, 168] on span "weaknesses" at bounding box center [258, 163] width 56 height 12
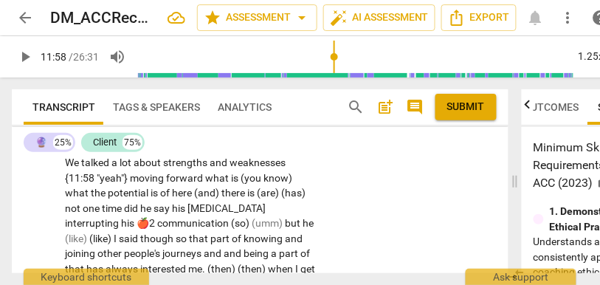
click at [163, 168] on span "about" at bounding box center [149, 163] width 30 height 12
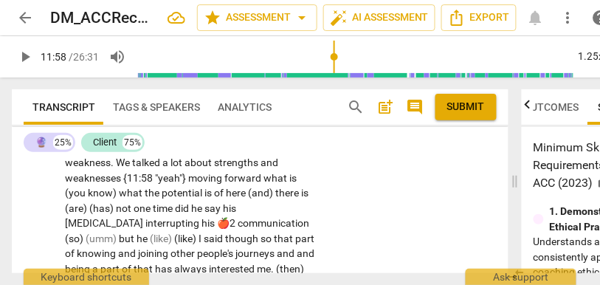
click at [224, 168] on span "strengths" at bounding box center [237, 163] width 47 height 12
type input "722"
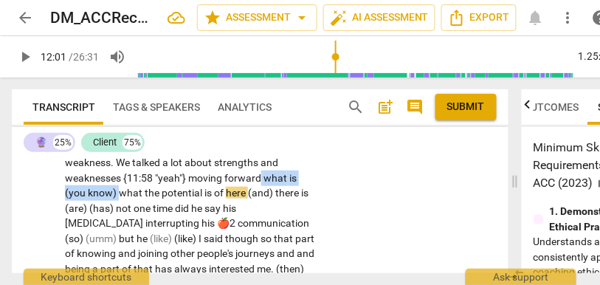
drag, startPoint x: 262, startPoint y: 208, endPoint x: 121, endPoint y: 222, distance: 141.7
click at [121, 222] on p "I have a lot of fun interacting with other people . I have fun helping others m…" at bounding box center [191, 3] width 252 height 787
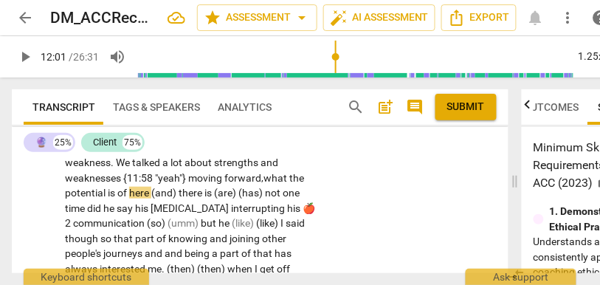
click at [222, 184] on span "moving" at bounding box center [206, 178] width 36 height 12
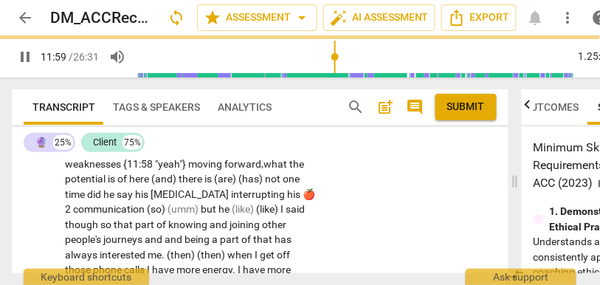
scroll to position [3600, 0]
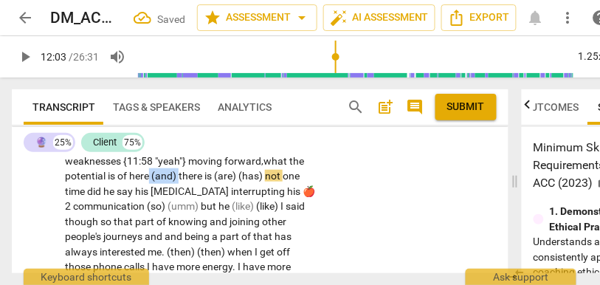
drag, startPoint x: 180, startPoint y: 203, endPoint x: 149, endPoint y: 204, distance: 31.0
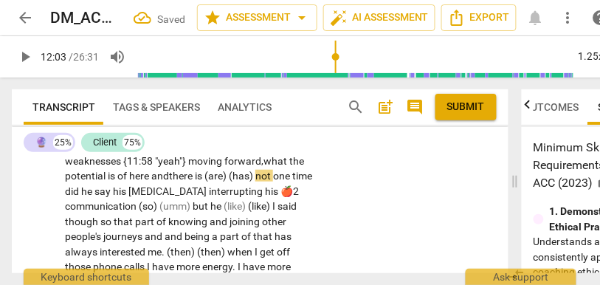
click at [115, 182] on span "is" at bounding box center [113, 176] width 10 height 12
click at [149, 182] on span "here and" at bounding box center [149, 176] width 40 height 12
drag, startPoint x: 260, startPoint y: 210, endPoint x: 208, endPoint y: 208, distance: 52.5
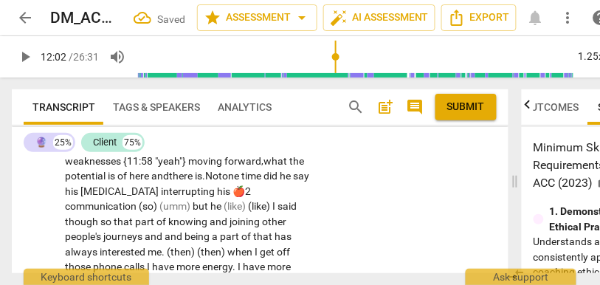
click at [222, 182] on span "Not" at bounding box center [213, 176] width 17 height 12
click at [139, 212] on span "communication" at bounding box center [102, 206] width 74 height 12
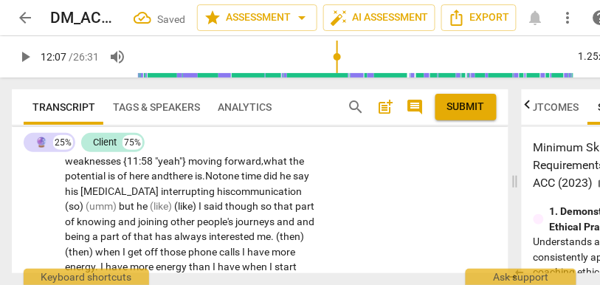
click at [131, 197] on span "[MEDICAL_DATA]" at bounding box center [120, 191] width 80 height 12
click at [112, 197] on span "[MEDICAL_DATA] is" at bounding box center [123, 191] width 86 height 12
click at [281, 197] on span "communication" at bounding box center [272, 191] width 72 height 12
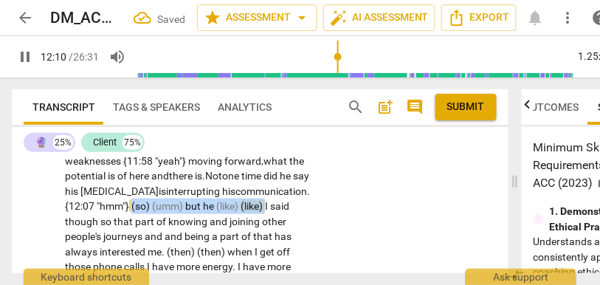
drag, startPoint x: 269, startPoint y: 237, endPoint x: 134, endPoint y: 236, distance: 134.4
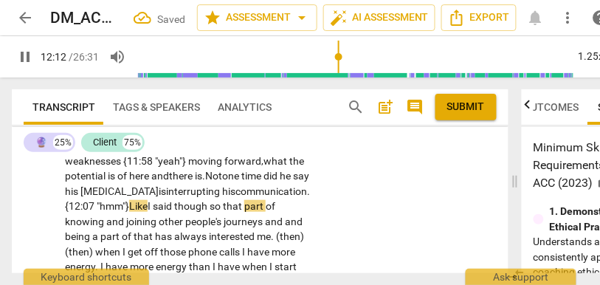
click at [148, 212] on span "Like" at bounding box center [138, 206] width 18 height 12
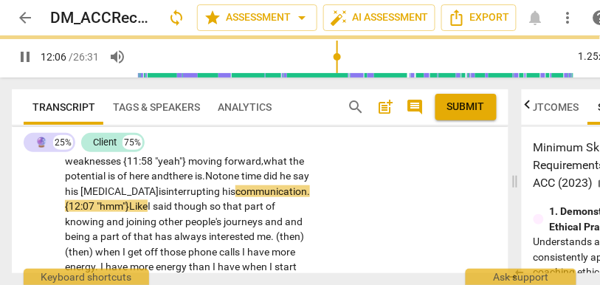
click at [216, 212] on span "so" at bounding box center [216, 206] width 13 height 12
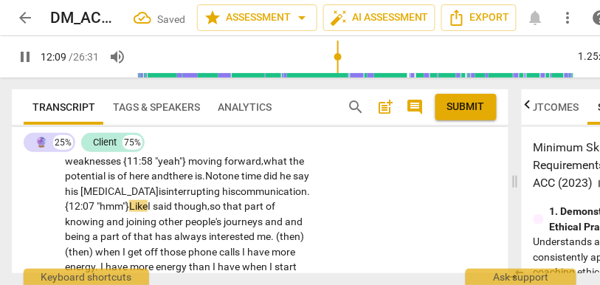
click at [174, 212] on span "said" at bounding box center [163, 206] width 21 height 12
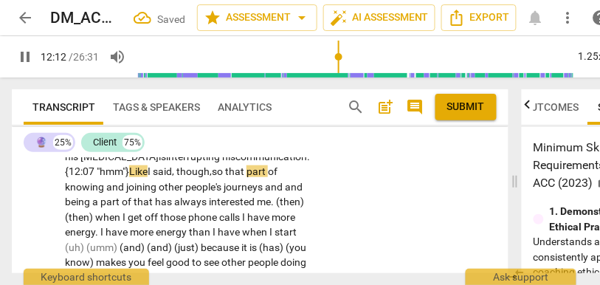
click at [256, 177] on span "part" at bounding box center [257, 171] width 21 height 12
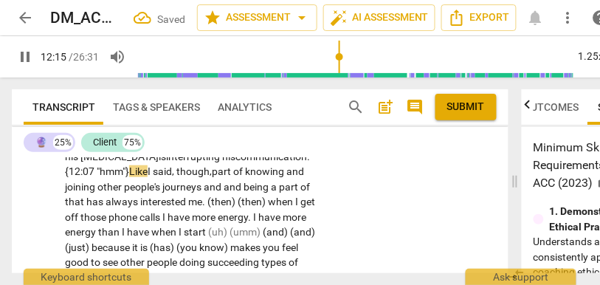
click at [203, 177] on span "though," at bounding box center [193, 171] width 35 height 12
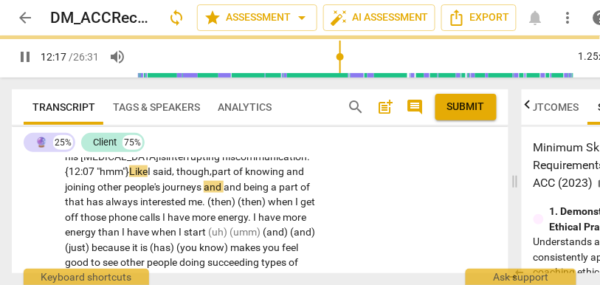
click at [203, 177] on span "though," at bounding box center [193, 171] width 35 height 12
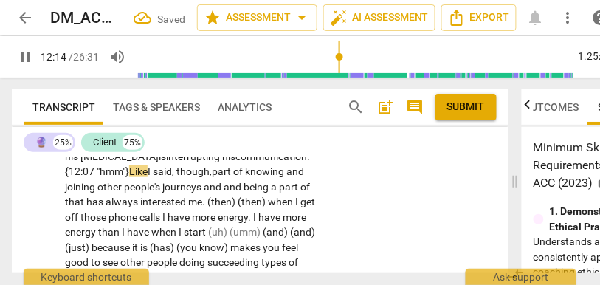
click at [296, 177] on span "and" at bounding box center [296, 171] width 18 height 12
click at [89, 193] on span "oining" at bounding box center [82, 187] width 30 height 12
click at [227, 193] on span "and" at bounding box center [234, 187] width 20 height 12
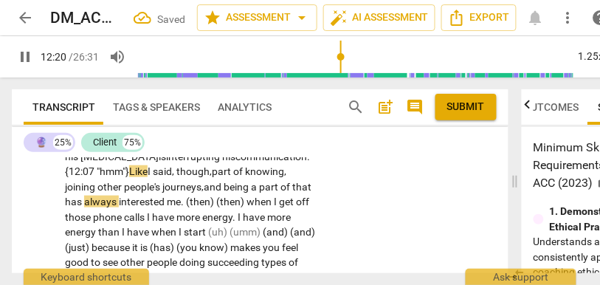
scroll to position [3665, 0]
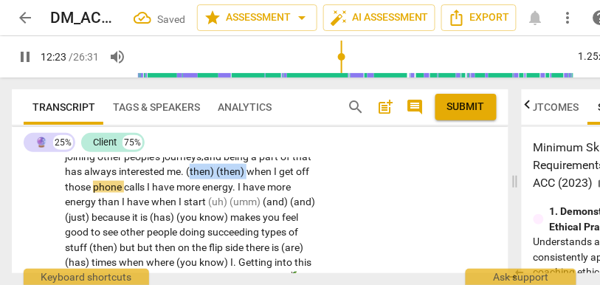
drag, startPoint x: 271, startPoint y: 202, endPoint x: 211, endPoint y: 201, distance: 59.8
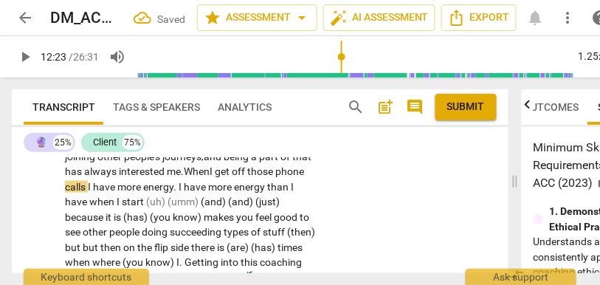
click at [210, 177] on span "When" at bounding box center [197, 171] width 26 height 12
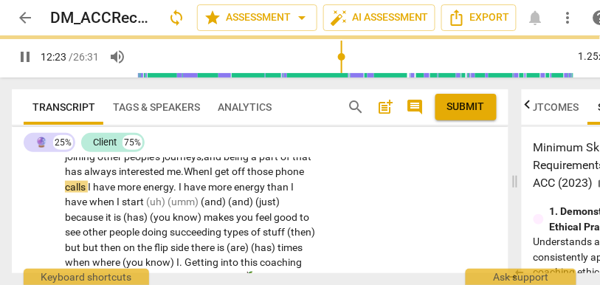
click at [93, 193] on span "I" at bounding box center [90, 187] width 5 height 12
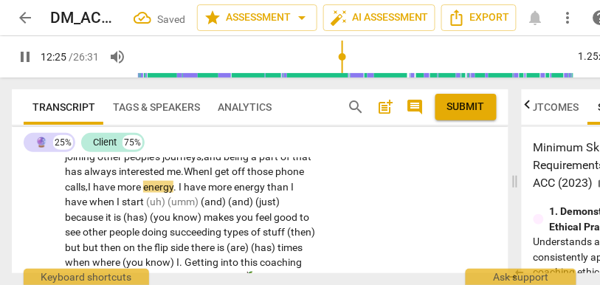
click at [275, 177] on span "phone" at bounding box center [289, 171] width 29 height 12
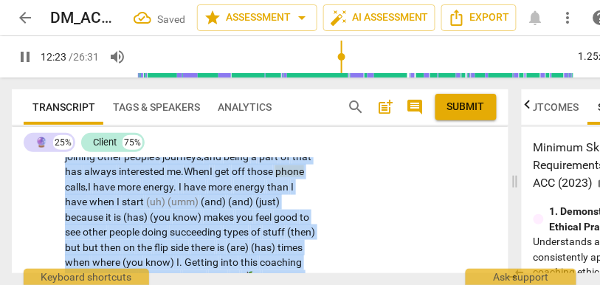
click at [275, 177] on span "phone" at bounding box center [289, 171] width 29 height 12
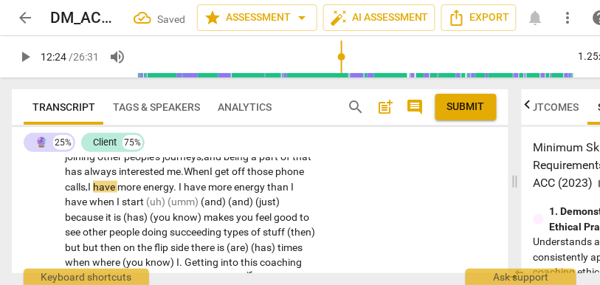
click at [93, 193] on span "I" at bounding box center [90, 187] width 5 height 12
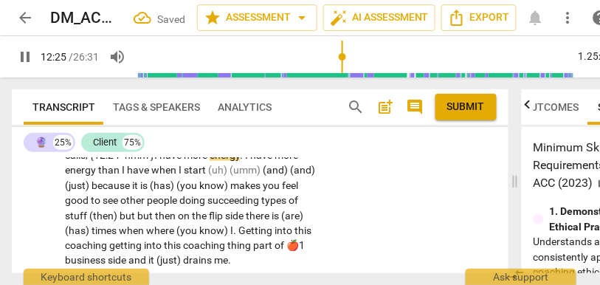
scroll to position [3703, 0]
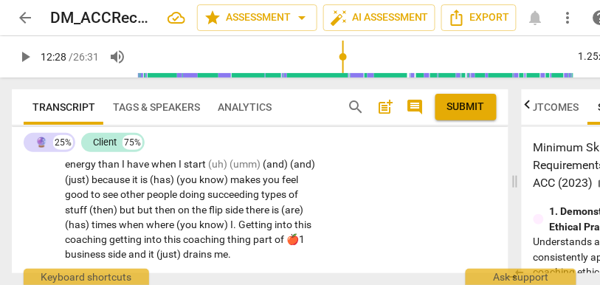
drag, startPoint x: 281, startPoint y: 180, endPoint x: 191, endPoint y: 182, distance: 90.8
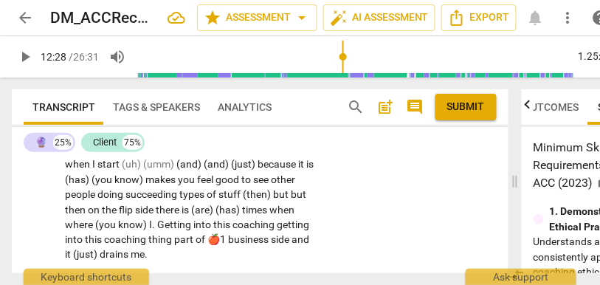
click at [160, 155] on span "I" at bounding box center [156, 149] width 5 height 12
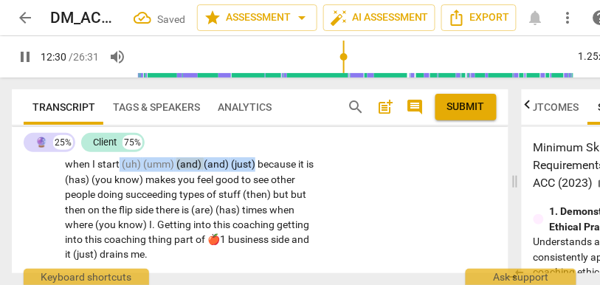
drag, startPoint x: 143, startPoint y: 196, endPoint x: 308, endPoint y: 192, distance: 165.5
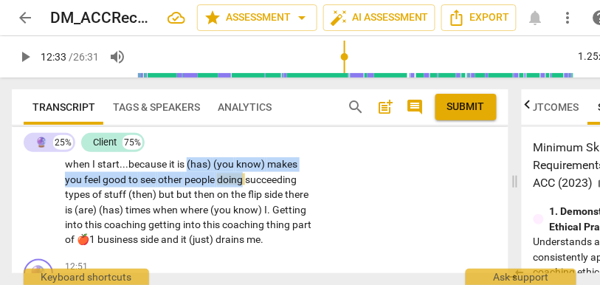
drag, startPoint x: 214, startPoint y: 193, endPoint x: 342, endPoint y: 204, distance: 128.2
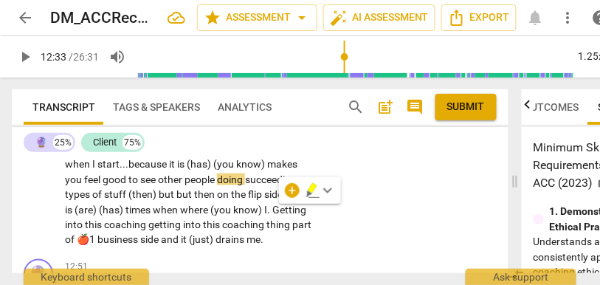
click at [159, 200] on span "(then)" at bounding box center [143, 194] width 30 height 12
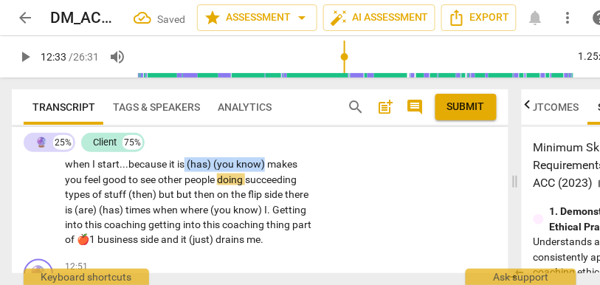
drag, startPoint x: 212, startPoint y: 193, endPoint x: 322, endPoint y: 184, distance: 110.4
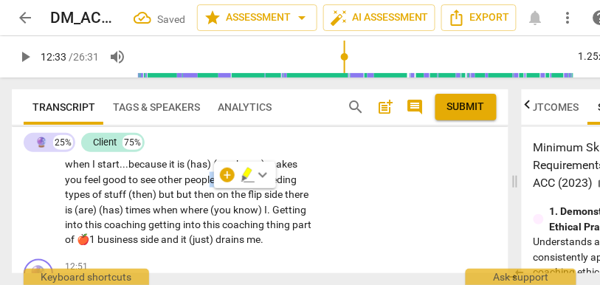
click at [217, 185] on span "people" at bounding box center [201, 180] width 32 height 12
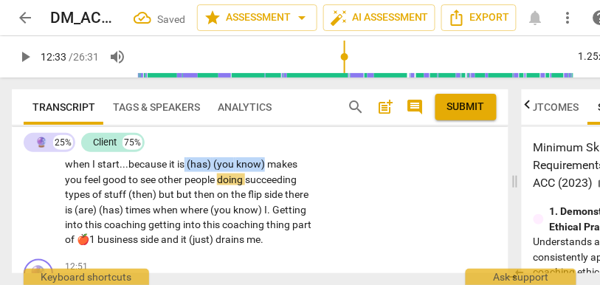
drag, startPoint x: 212, startPoint y: 193, endPoint x: 312, endPoint y: 194, distance: 99.7
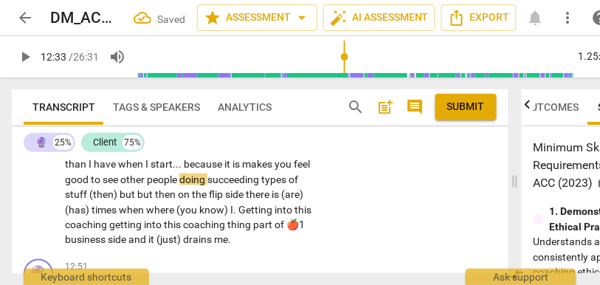
click at [89, 170] on span "than" at bounding box center [77, 164] width 24 height 12
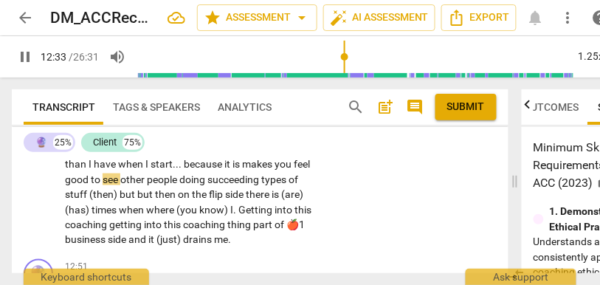
click at [184, 170] on span "because" at bounding box center [204, 164] width 41 height 12
click at [179, 185] on span "doing" at bounding box center [193, 180] width 28 height 12
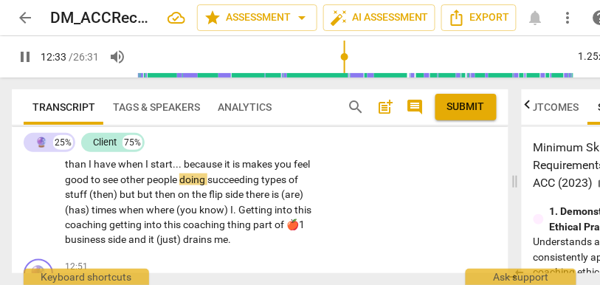
type input "754"
click at [182, 185] on span "doing" at bounding box center [193, 180] width 28 height 12
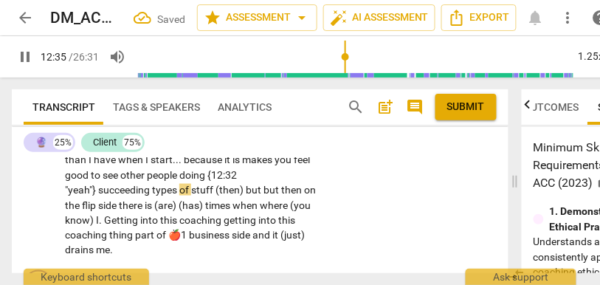
scroll to position [3707, 0]
click at [152, 196] on span "succeeding" at bounding box center [125, 190] width 54 height 12
click at [185, 196] on span "doing {12:32 "yeah"}" at bounding box center [151, 182] width 172 height 27
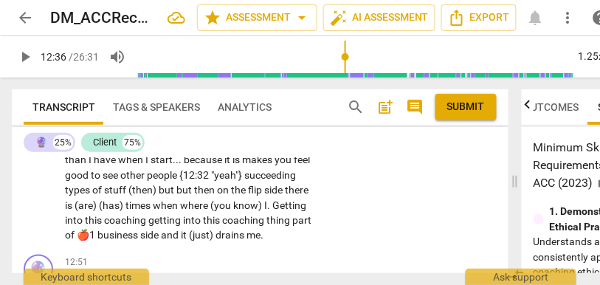
click at [294, 165] on span "feel" at bounding box center [302, 160] width 16 height 12
click at [92, 196] on span "types" at bounding box center [78, 190] width 27 height 12
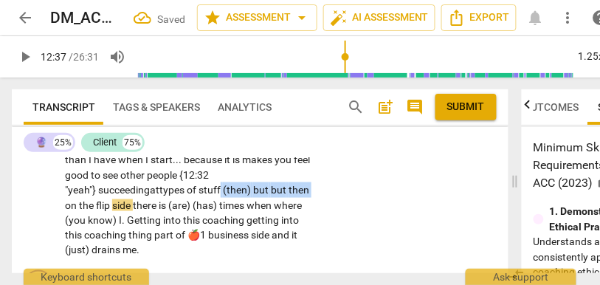
drag, startPoint x: 189, startPoint y: 219, endPoint x: 97, endPoint y: 219, distance: 92.3
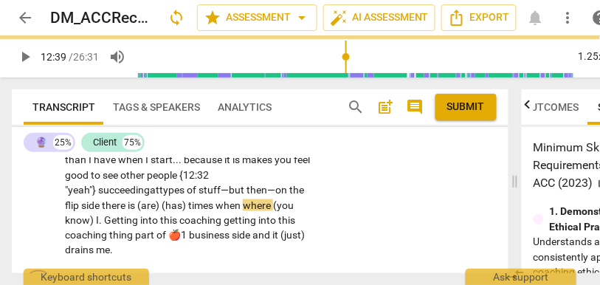
click at [128, 211] on span "there" at bounding box center [115, 205] width 26 height 12
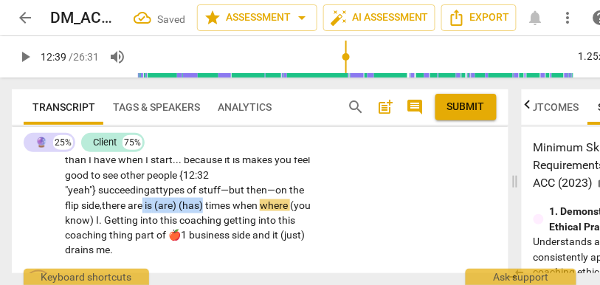
click at [179, 211] on span "(has)" at bounding box center [192, 205] width 27 height 12
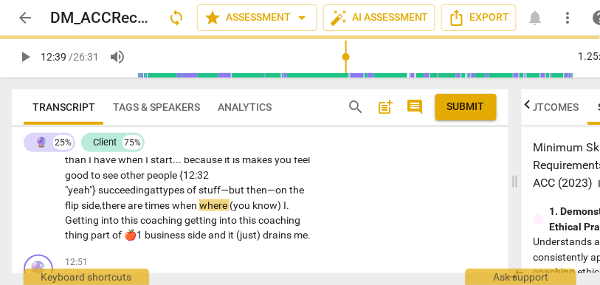
click at [101, 226] on span "Getting" at bounding box center [83, 220] width 36 height 12
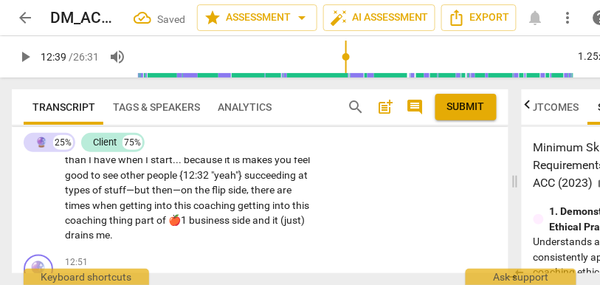
click at [277, 196] on span "are" at bounding box center [284, 190] width 15 height 12
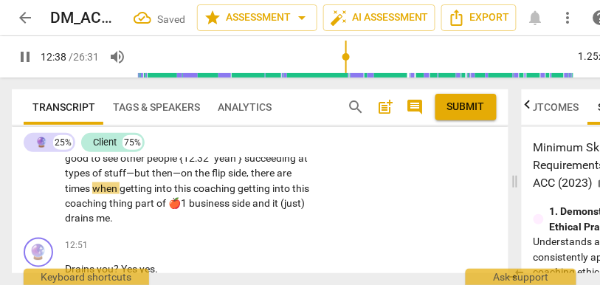
scroll to position [3726, 0]
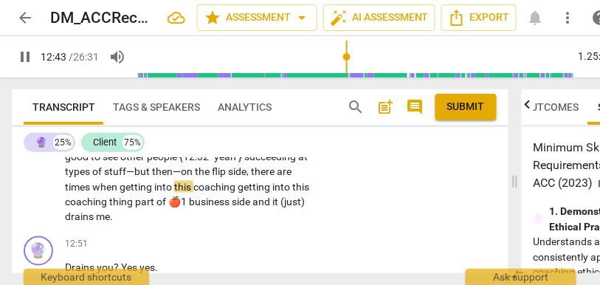
click at [251, 177] on span "there" at bounding box center [264, 171] width 26 height 12
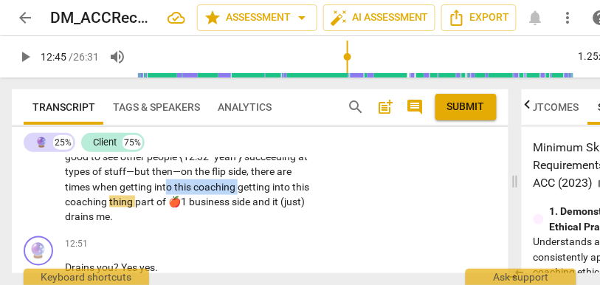
type input "766"
drag, startPoint x: 212, startPoint y: 216, endPoint x: 94, endPoint y: 210, distance: 118.3
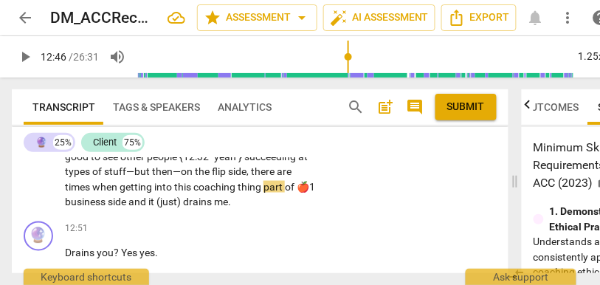
click at [238, 193] on span "thing" at bounding box center [251, 187] width 26 height 12
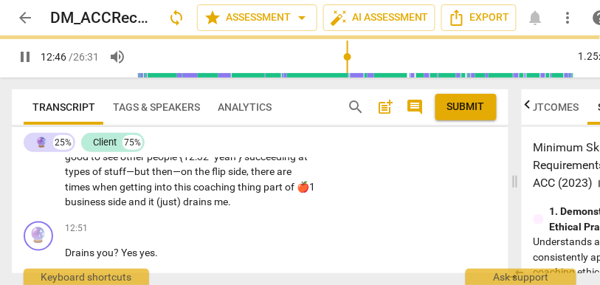
click at [264, 193] on span "part" at bounding box center [274, 187] width 21 height 12
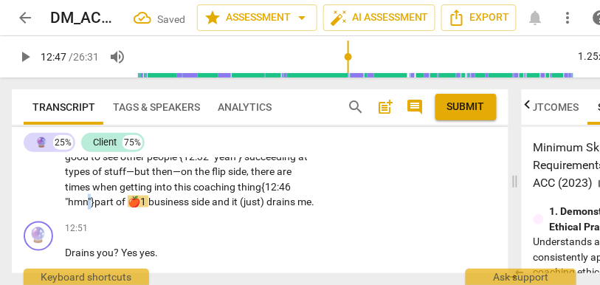
click at [85, 208] on span "thing {12:46 "hmn"}" at bounding box center [178, 194] width 226 height 27
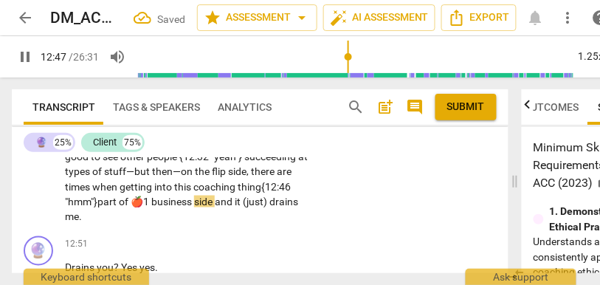
click at [116, 208] on span "part" at bounding box center [107, 202] width 21 height 12
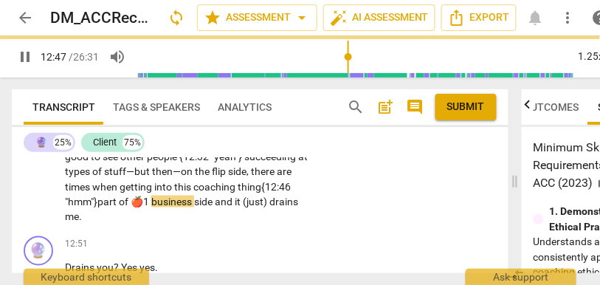
click at [151, 208] on span "🍎1" at bounding box center [141, 202] width 21 height 12
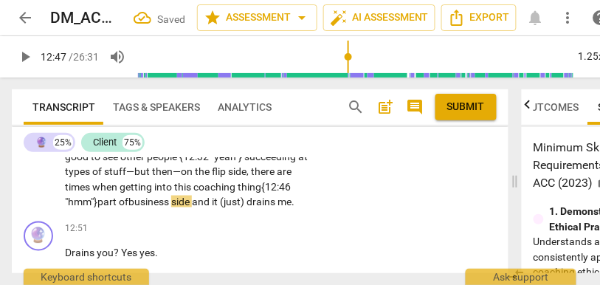
click at [223, 208] on span "thing {12:46 "hmm"}" at bounding box center [178, 194] width 226 height 27
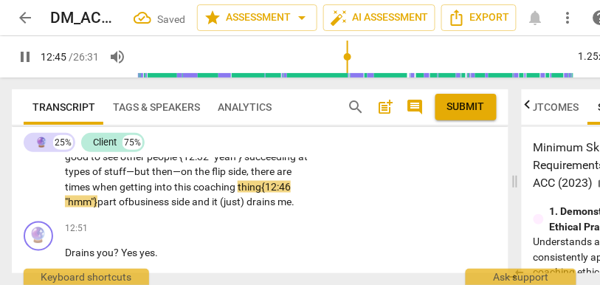
click at [234, 208] on span "thing {12:46 "hmm"}" at bounding box center [178, 194] width 226 height 27
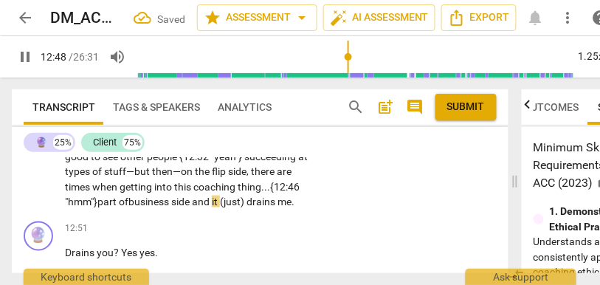
click at [202, 208] on span "and" at bounding box center [202, 202] width 20 height 12
click at [220, 208] on span "it" at bounding box center [216, 202] width 8 height 12
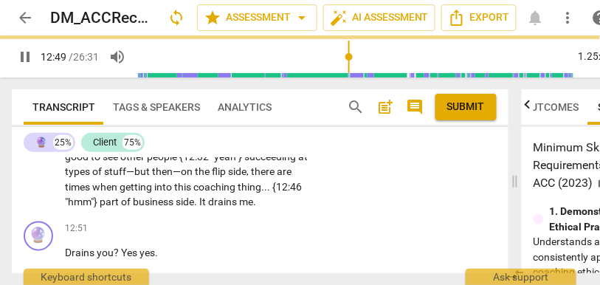
scroll to position [3748, 0]
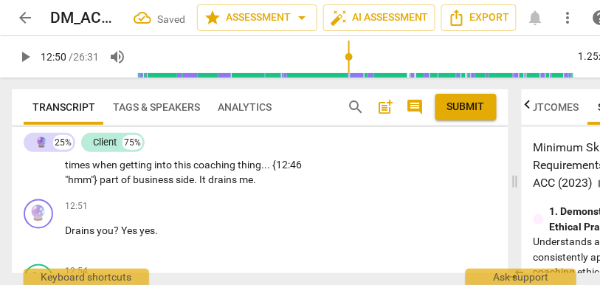
click at [208, 185] on span "drains" at bounding box center [223, 180] width 31 height 12
type input "770"
click at [239, 185] on span "me" at bounding box center [246, 180] width 14 height 12
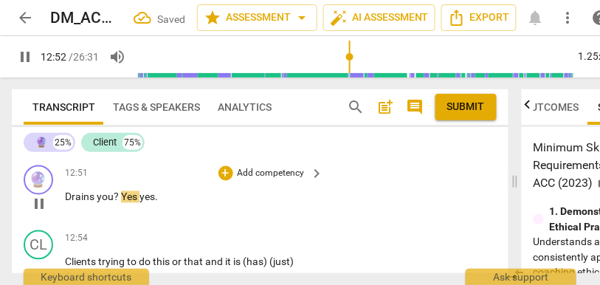
scroll to position [3810, 0]
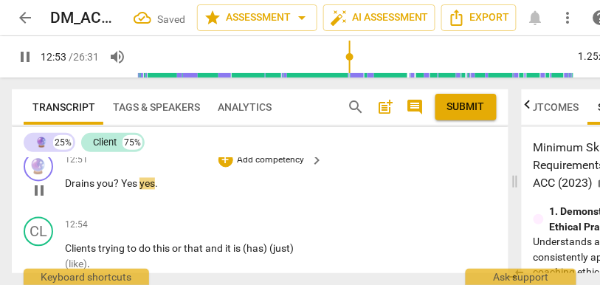
click at [76, 190] on span "Drains" at bounding box center [81, 184] width 32 height 12
click at [69, 190] on span "Drains" at bounding box center [81, 184] width 32 height 12
click at [120, 190] on span "?" at bounding box center [117, 184] width 7 height 12
type input "772"
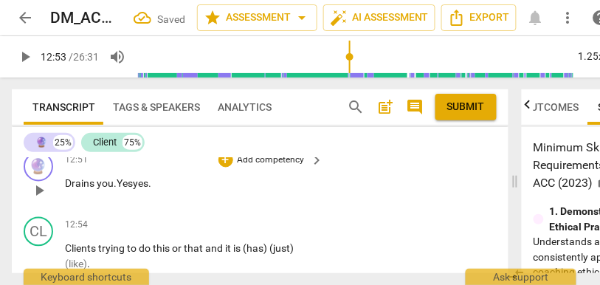
click at [131, 190] on span "Yes" at bounding box center [125, 184] width 16 height 12
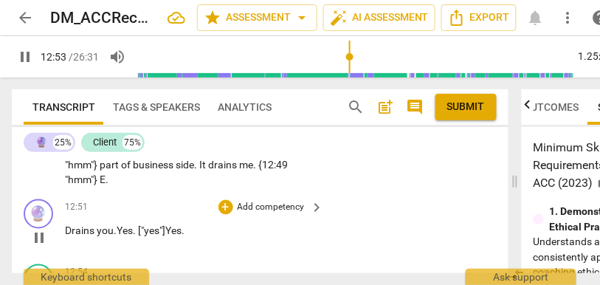
scroll to position [3754, 0]
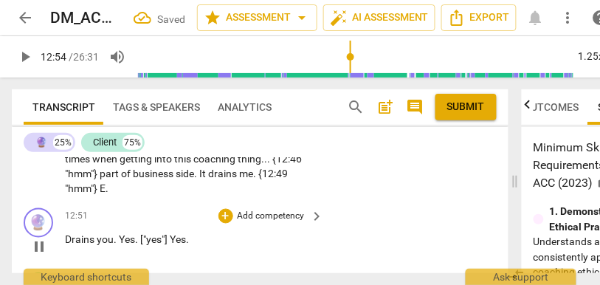
click at [272, 224] on p "Add competency" at bounding box center [271, 216] width 70 height 13
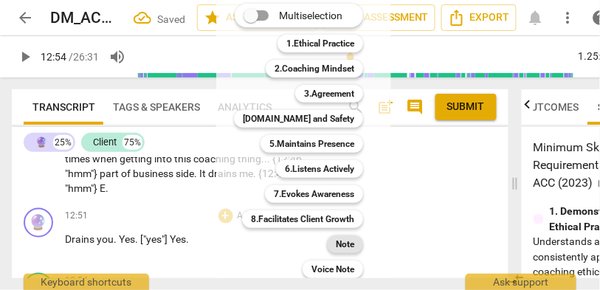
click at [338, 248] on b "Note" at bounding box center [345, 245] width 18 height 18
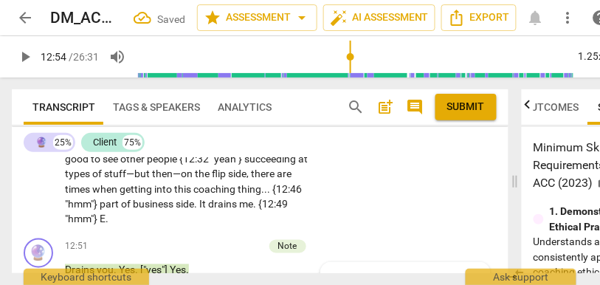
scroll to position [3720, 0]
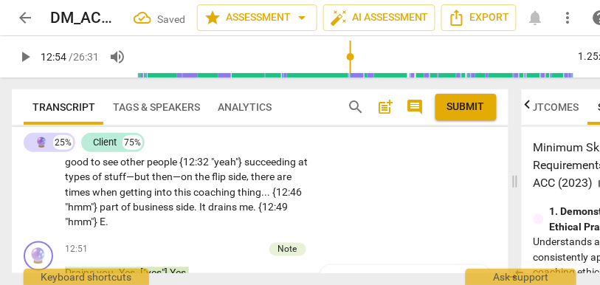
click at [100, 228] on span ""hmm"}" at bounding box center [82, 222] width 35 height 12
click at [208, 213] on span "drains" at bounding box center [223, 207] width 31 height 12
click at [253, 213] on span "." at bounding box center [255, 207] width 5 height 12
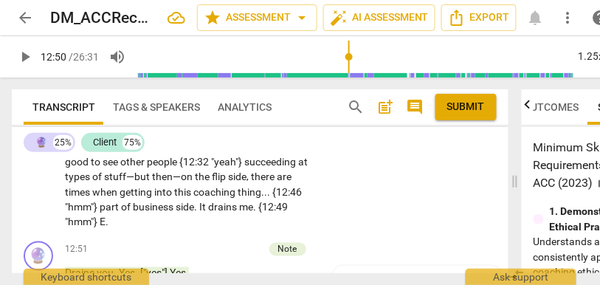
type input "770"
click at [106, 228] on span "E" at bounding box center [103, 222] width 6 height 12
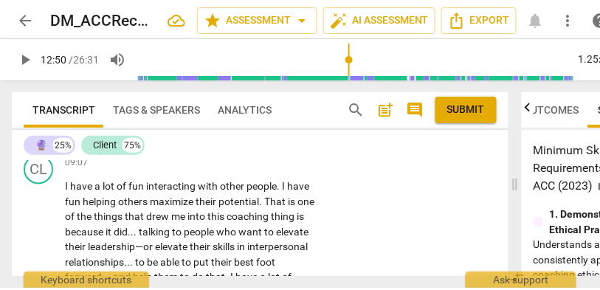
scroll to position [3016, 0]
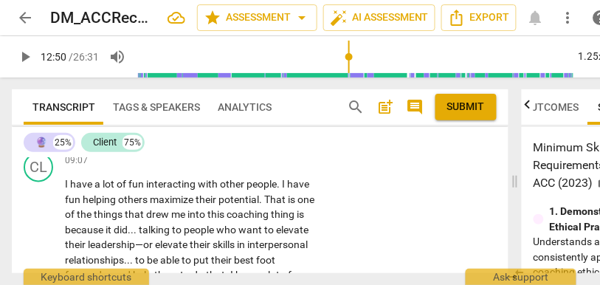
click at [281, 168] on p "Add competency" at bounding box center [271, 161] width 70 height 13
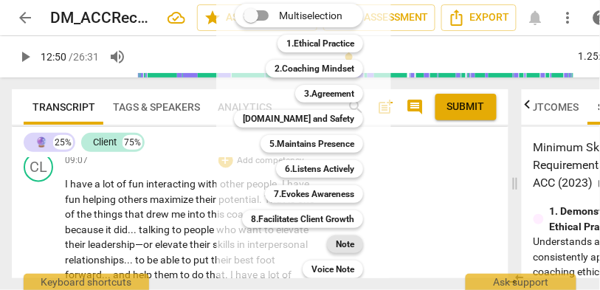
click at [335, 238] on div "Note" at bounding box center [345, 245] width 36 height 18
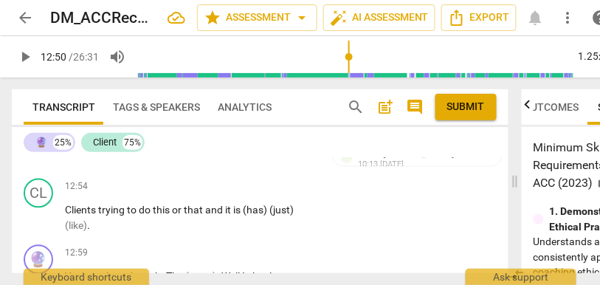
scroll to position [3830, 0]
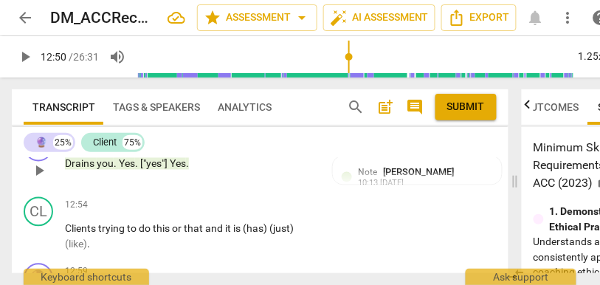
click at [164, 170] on span "["yes"]" at bounding box center [155, 164] width 30 height 12
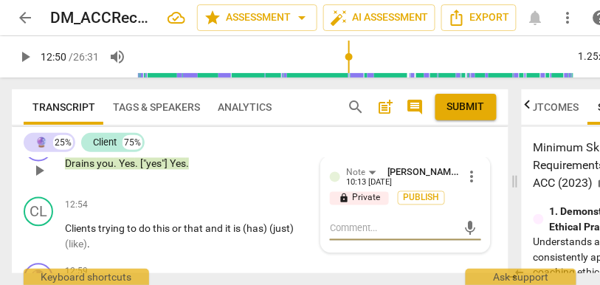
click at [172, 170] on span "Yes" at bounding box center [178, 164] width 16 height 12
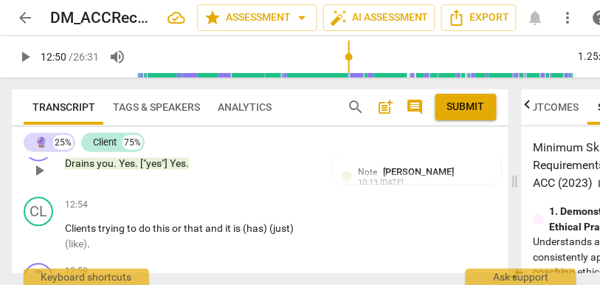
click at [175, 170] on span "Yes" at bounding box center [178, 164] width 16 height 12
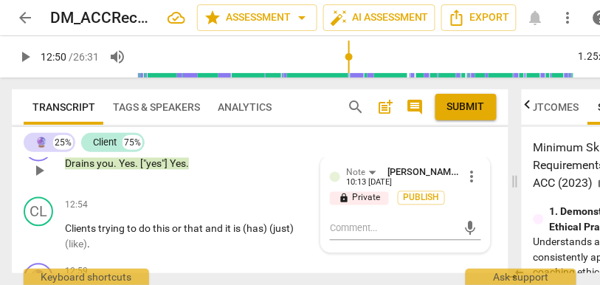
click at [175, 170] on span "Yes" at bounding box center [178, 164] width 16 height 12
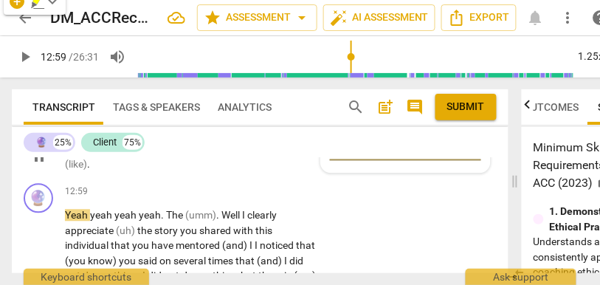
scroll to position [3915, 0]
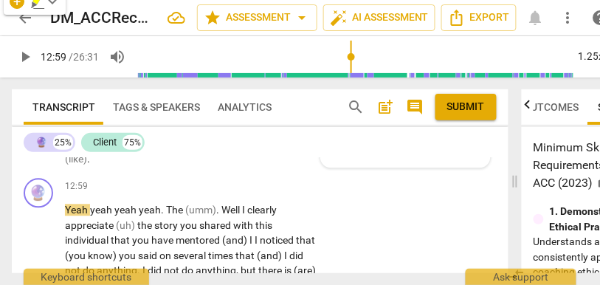
click at [92, 150] on span "Clients" at bounding box center [81, 144] width 33 height 12
type input "777"
click at [224, 150] on span "and" at bounding box center [215, 144] width 20 height 12
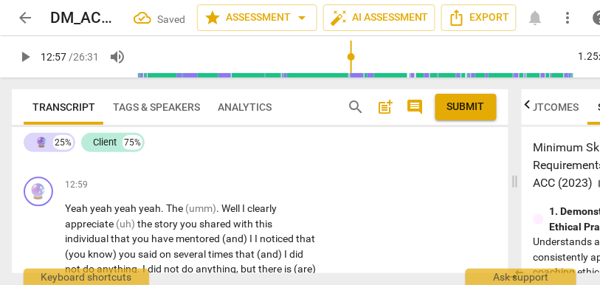
drag, startPoint x: 281, startPoint y: 175, endPoint x: 216, endPoint y: 175, distance: 65.0
click at [216, 152] on p "Clients trying to do this or that. It is (has) (just) (like) ." at bounding box center [191, 145] width 252 height 16
click at [89, 215] on span "Yeah" at bounding box center [77, 209] width 25 height 12
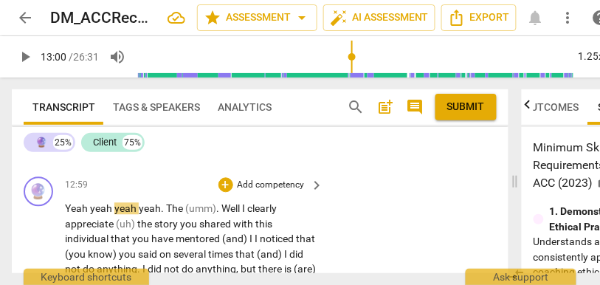
click at [196, 150] on span "that" at bounding box center [193, 144] width 19 height 12
click at [222, 150] on span "It's" at bounding box center [215, 144] width 15 height 12
click at [301, 152] on p "Clients trying to do this or that . It's like . . . [inaudible] ." at bounding box center [191, 145] width 252 height 16
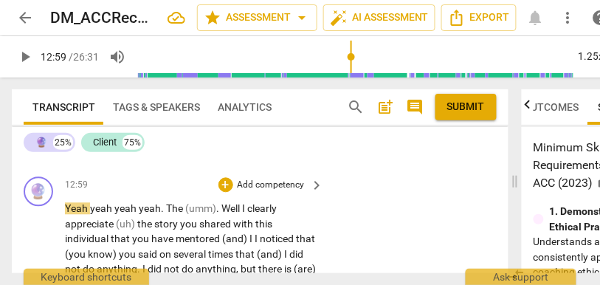
type input "780"
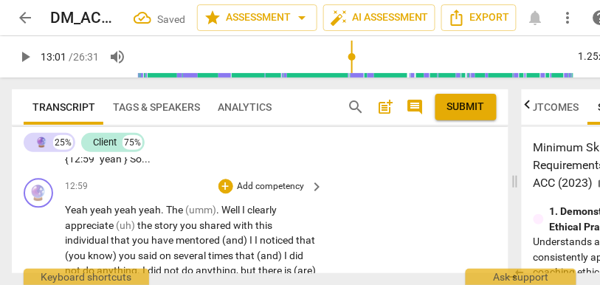
click at [136, 165] on span ". {12:59 "yeah"} So..." at bounding box center [182, 151] width 234 height 27
type input "781"
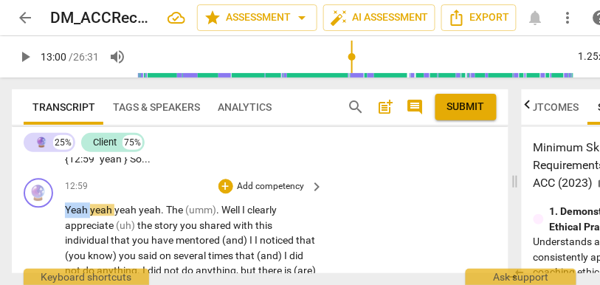
drag, startPoint x: 92, startPoint y: 239, endPoint x: 59, endPoint y: 239, distance: 32.5
click at [59, 239] on div "🔮 play_arrow pause 12:59 + Add competency keyboard_arrow_right Yeah yeah yeah y…" at bounding box center [260, 274] width 497 height 203
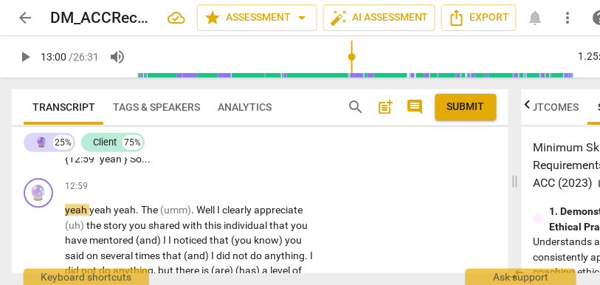
click at [123, 167] on p "Clients trying to do this or that . It's like . . . [inaudible] . {12:59 "yeah"…" at bounding box center [191, 152] width 252 height 30
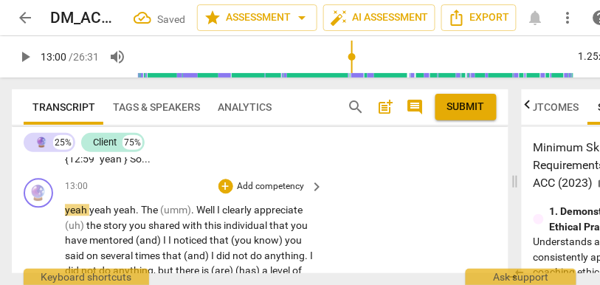
click at [69, 216] on span "yeah" at bounding box center [77, 211] width 24 height 12
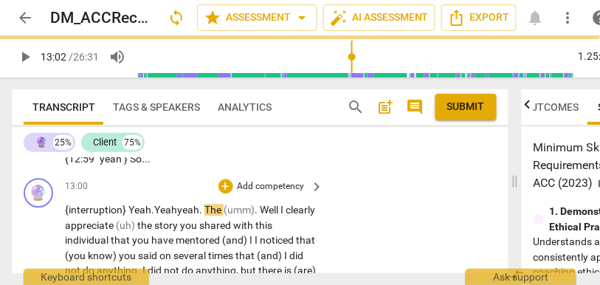
click at [181, 216] on span "yeah" at bounding box center [188, 211] width 22 height 12
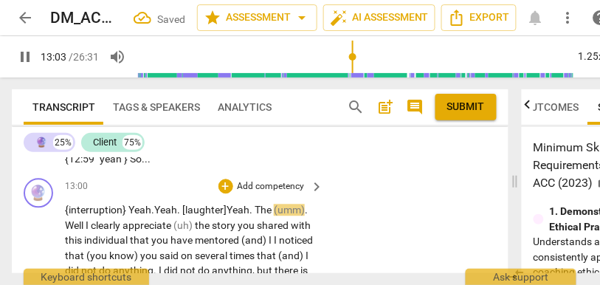
click at [244, 216] on span "Yeah" at bounding box center [238, 211] width 23 height 12
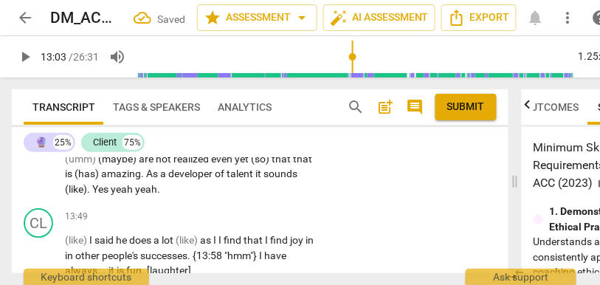
type input "783"
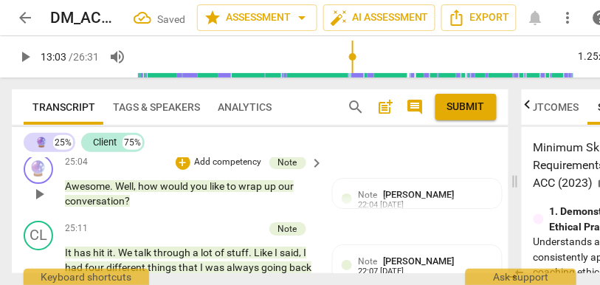
scroll to position [8438, 0]
